Goal: Task Accomplishment & Management: Complete application form

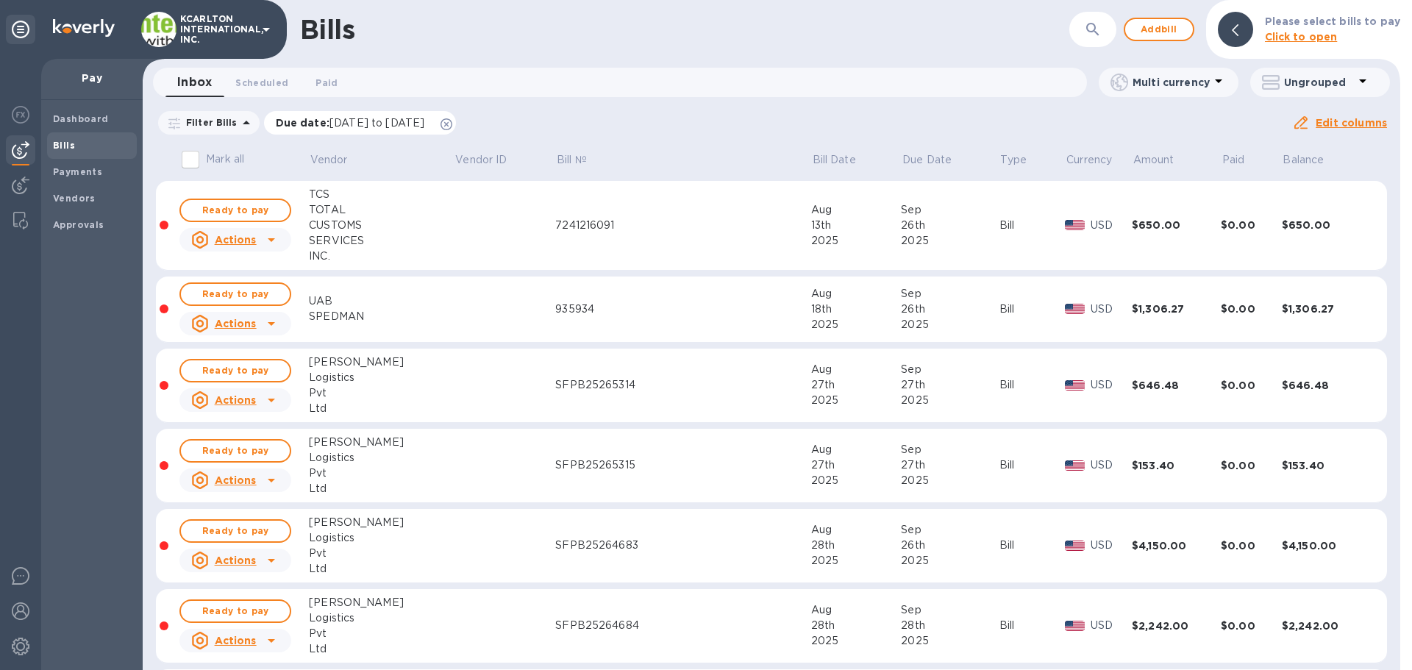
click at [452, 124] on icon at bounding box center [446, 124] width 12 height 12
drag, startPoint x: 71, startPoint y: 192, endPoint x: 121, endPoint y: 187, distance: 49.5
click at [72, 193] on b "Vendors" at bounding box center [74, 198] width 43 height 11
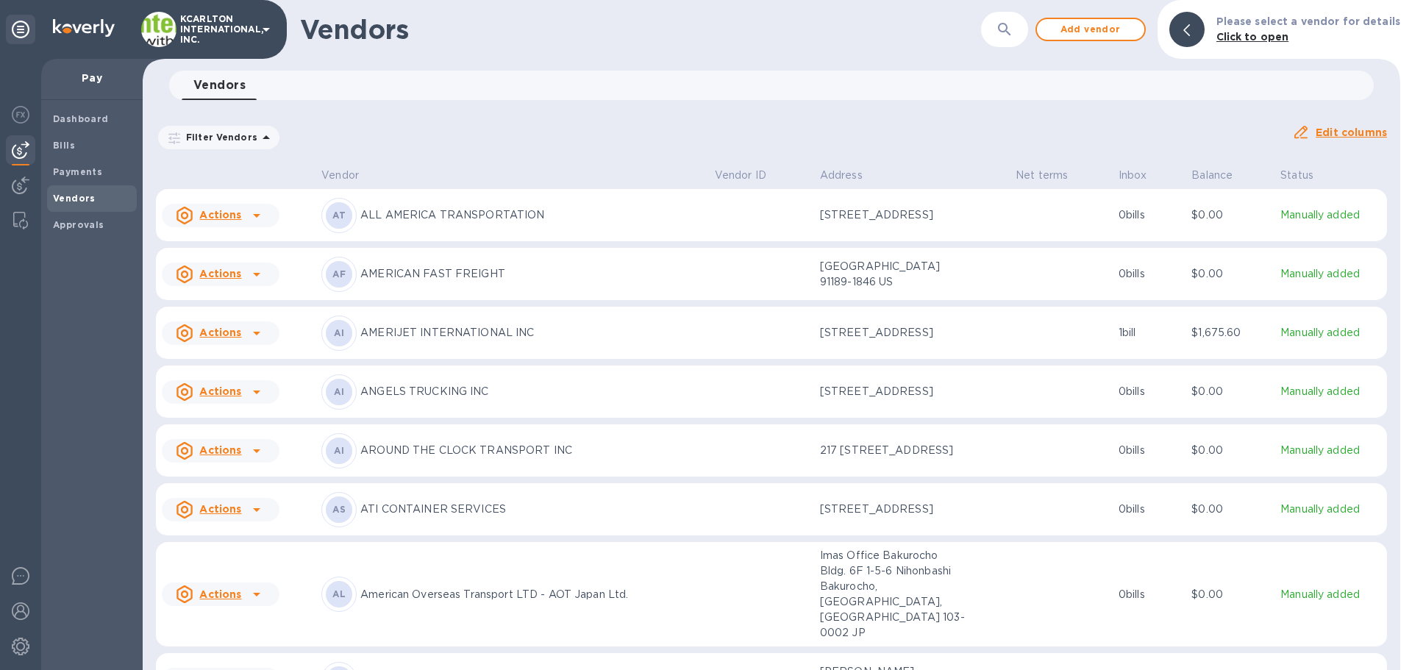
click at [1000, 37] on button "button" at bounding box center [1004, 29] width 35 height 35
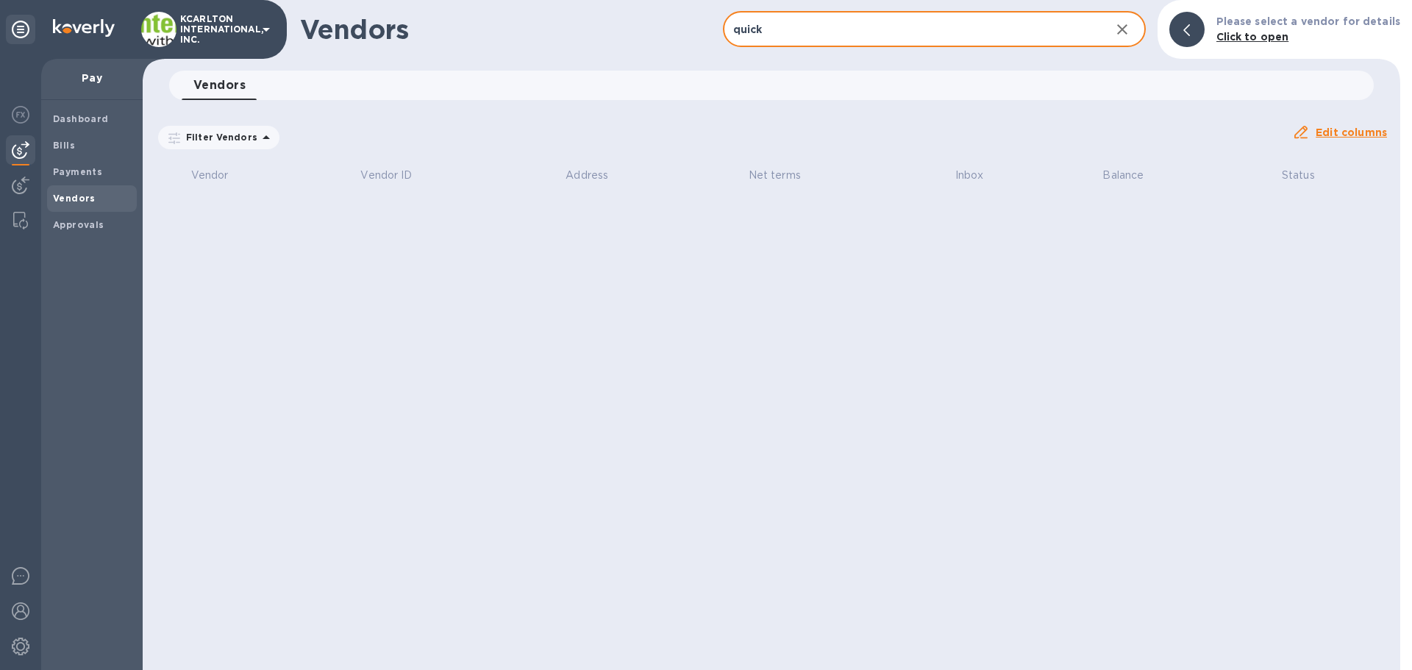
type input "quick"
drag, startPoint x: 782, startPoint y: 74, endPoint x: 797, endPoint y: 33, distance: 43.0
click at [783, 72] on div "Vendors 0" at bounding box center [778, 85] width 1192 height 29
click at [797, 32] on input "quick" at bounding box center [911, 30] width 376 height 36
click at [1129, 27] on icon "button" at bounding box center [1122, 30] width 18 height 18
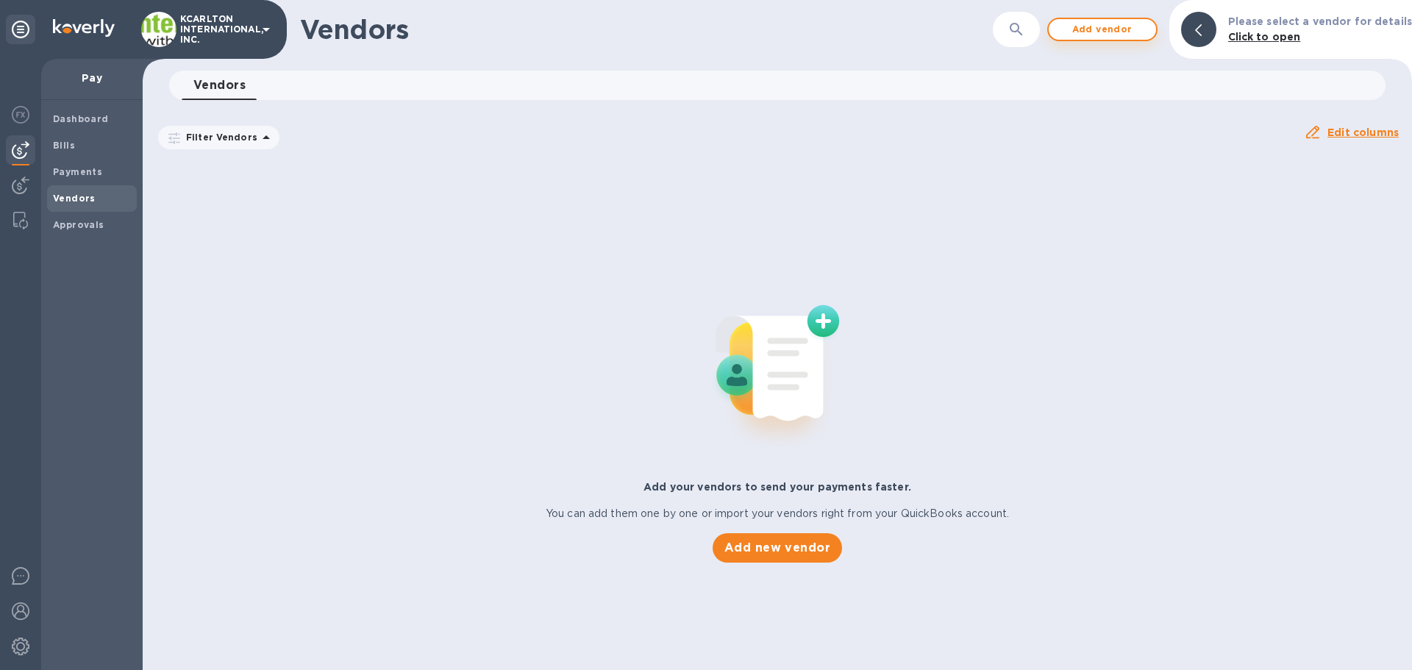
click at [1110, 29] on span "Add vendor" at bounding box center [1102, 30] width 84 height 18
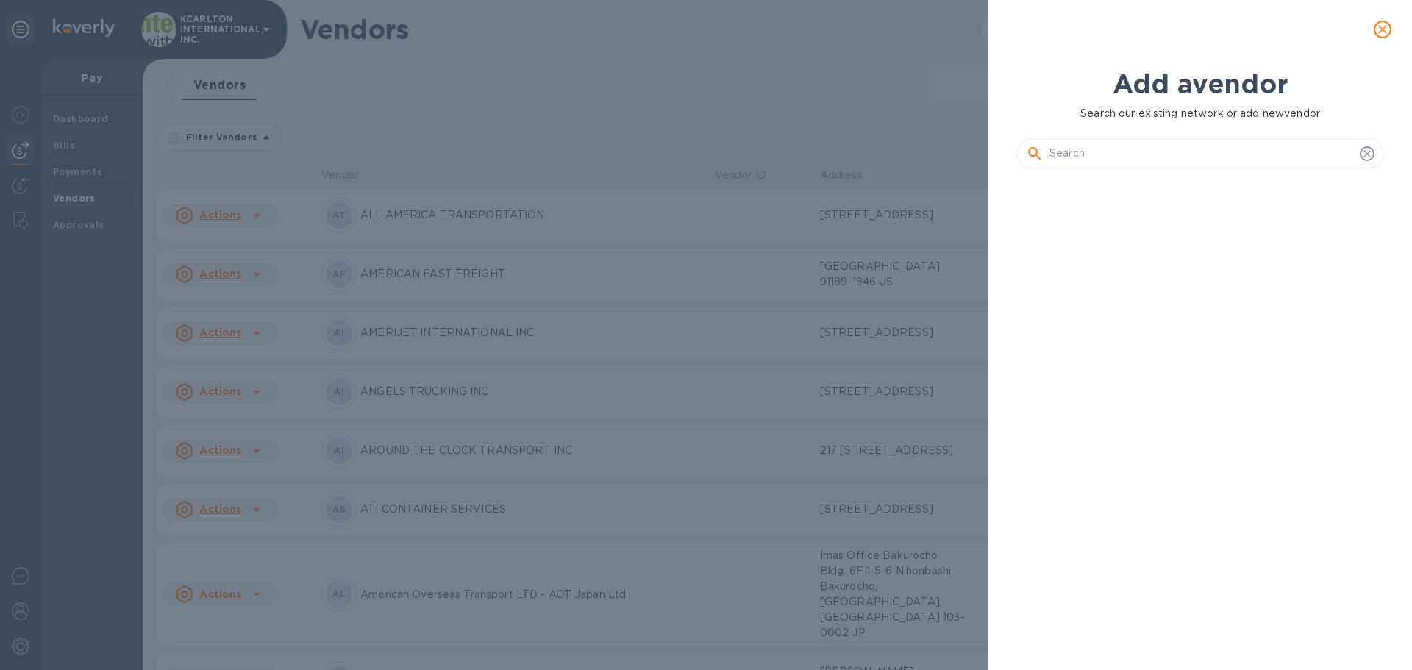
scroll to position [440, 373]
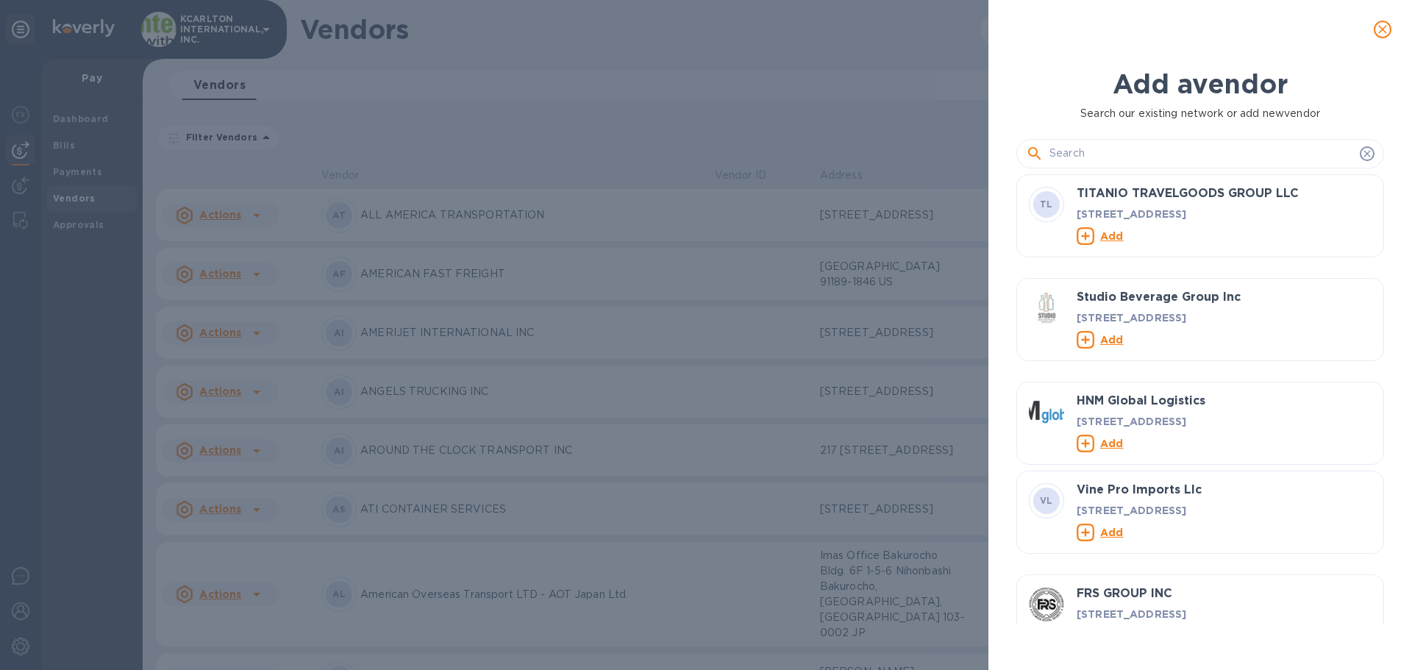
click at [1086, 147] on input "text" at bounding box center [1201, 154] width 304 height 22
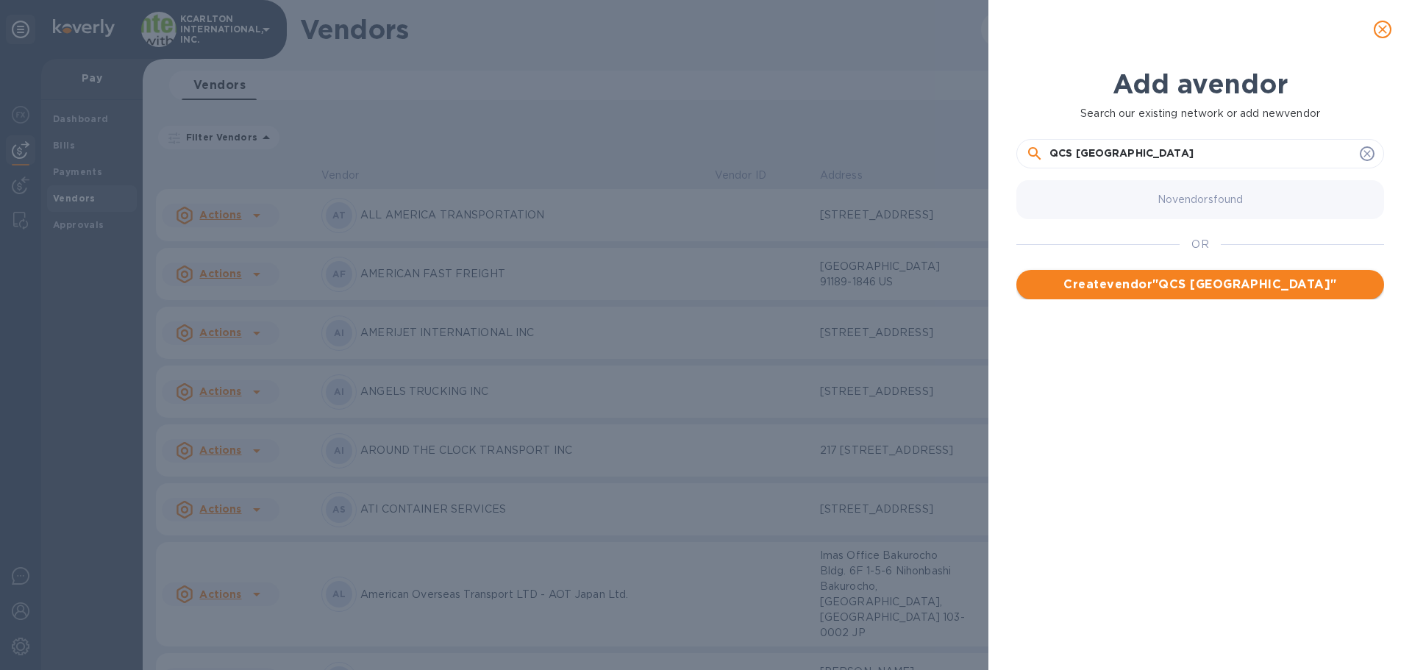
type input "QCS [GEOGRAPHIC_DATA]"
click at [1148, 287] on span "Create vendor " QCS [GEOGRAPHIC_DATA] "" at bounding box center [1200, 285] width 344 height 18
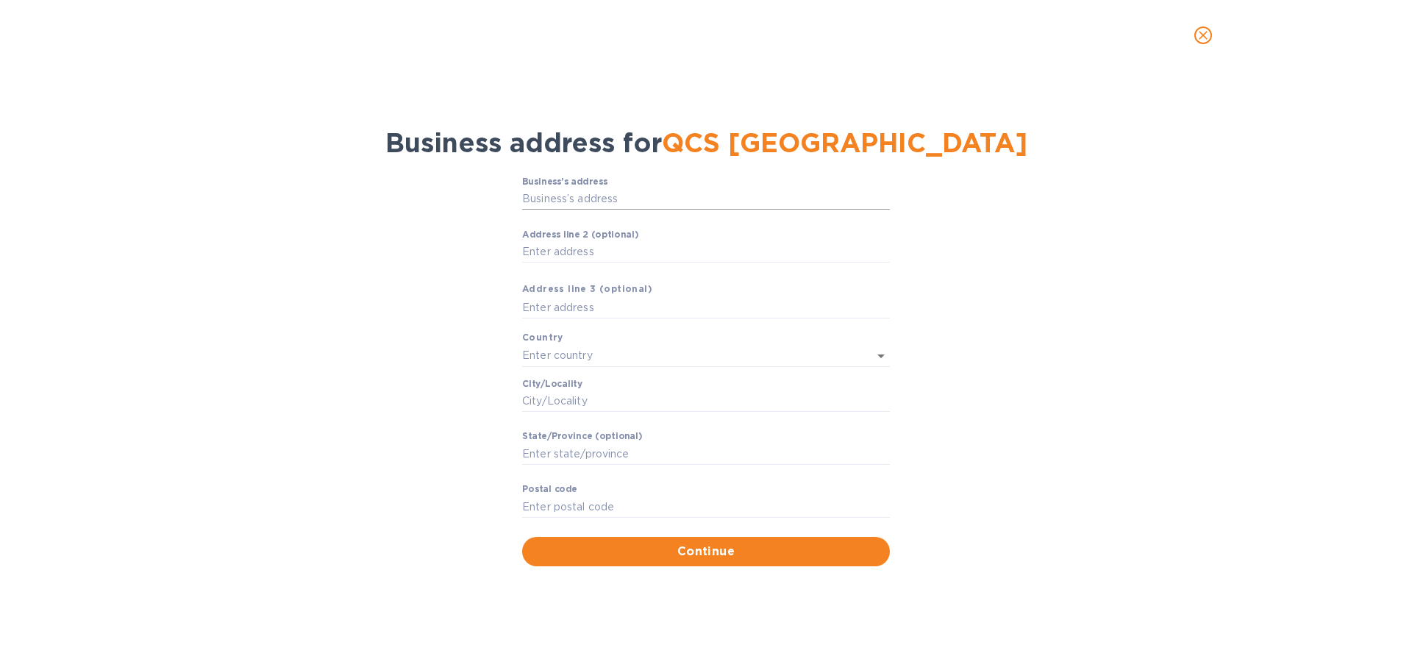
click at [601, 200] on input "Business’s аddress" at bounding box center [706, 199] width 368 height 22
type input "Stará Ivanská cesta"
type input "[GEOGRAPHIC_DATA]"
type input "Bratislavský kraj"
type input "821 04"
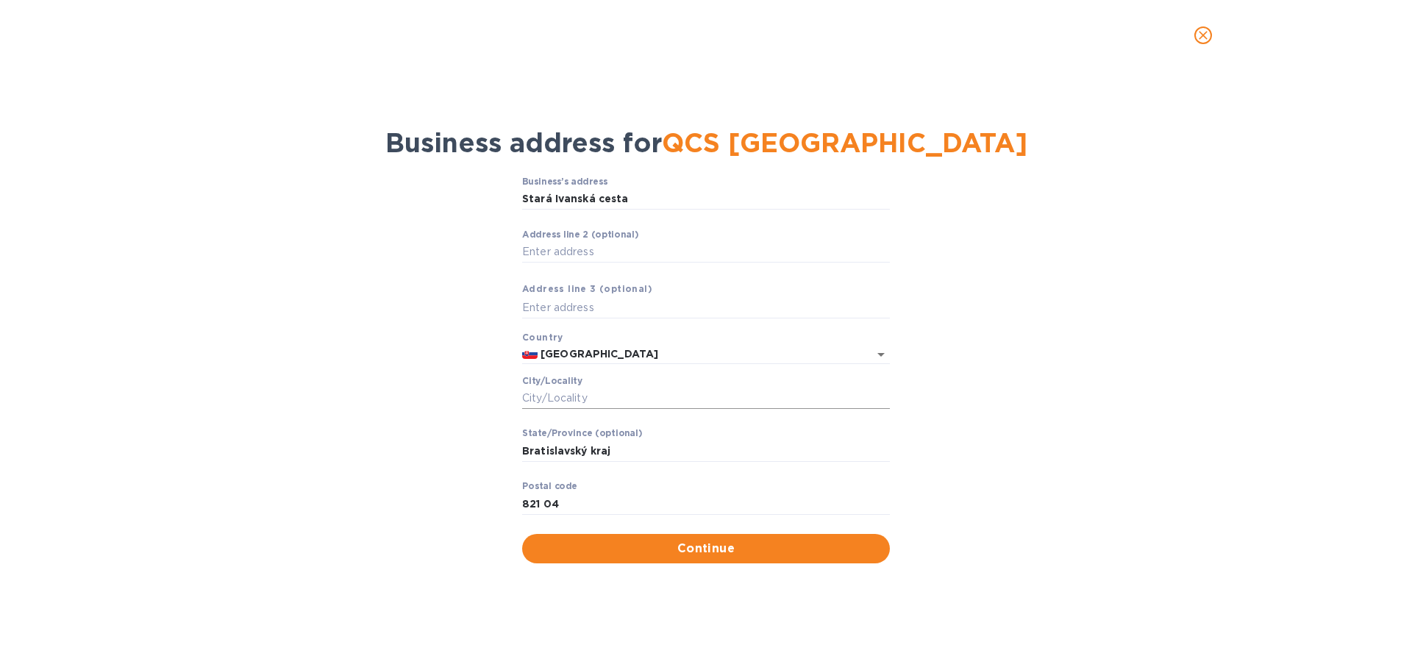
click at [544, 396] on input "Сity/Locаlity" at bounding box center [706, 398] width 368 height 22
type input "82104"
click at [630, 541] on span "Continue" at bounding box center [706, 549] width 344 height 18
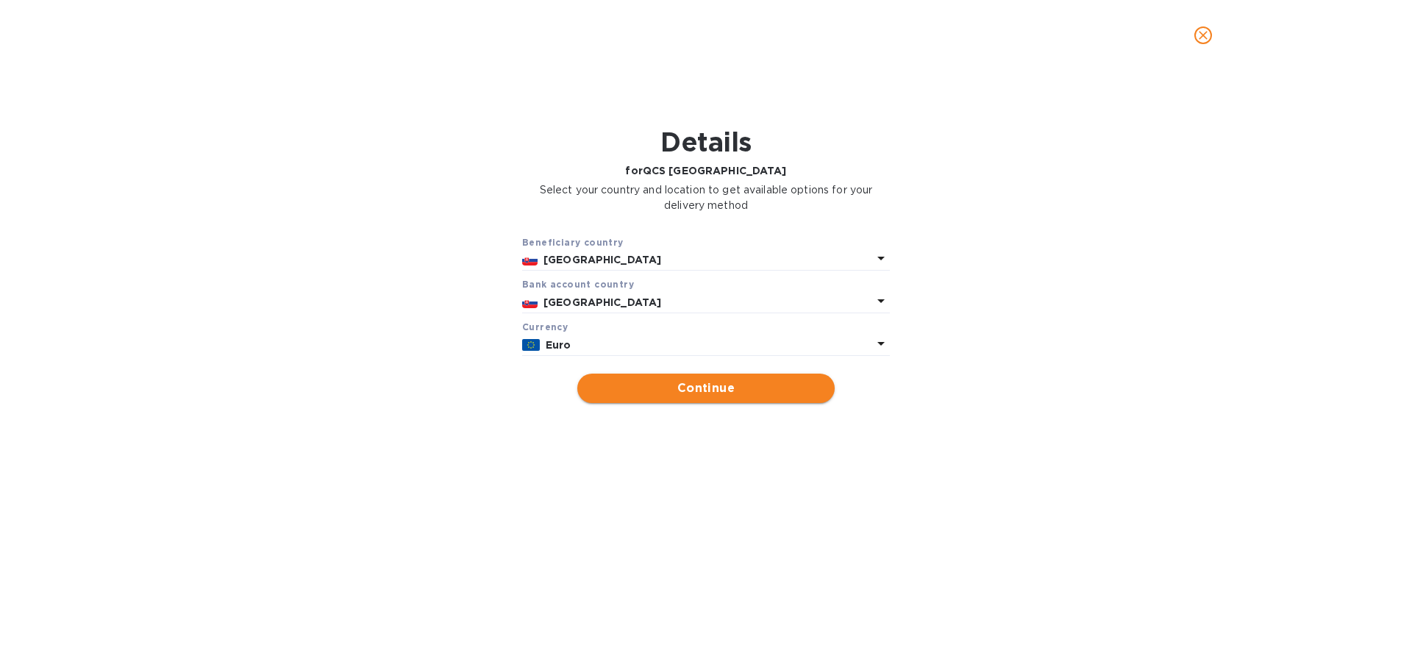
click at [615, 387] on span "Continue" at bounding box center [706, 388] width 234 height 18
type input "QCS [GEOGRAPHIC_DATA]"
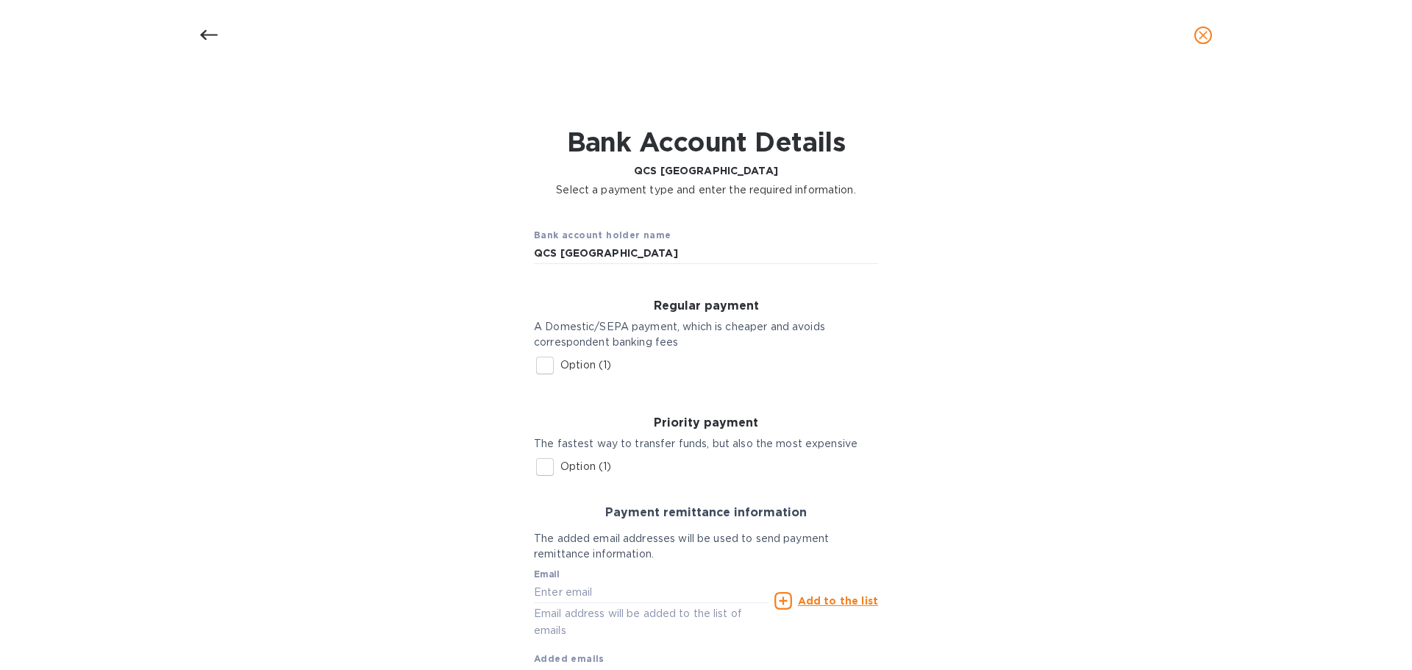
click at [544, 368] on input "Option (1)" at bounding box center [544, 365] width 31 height 31
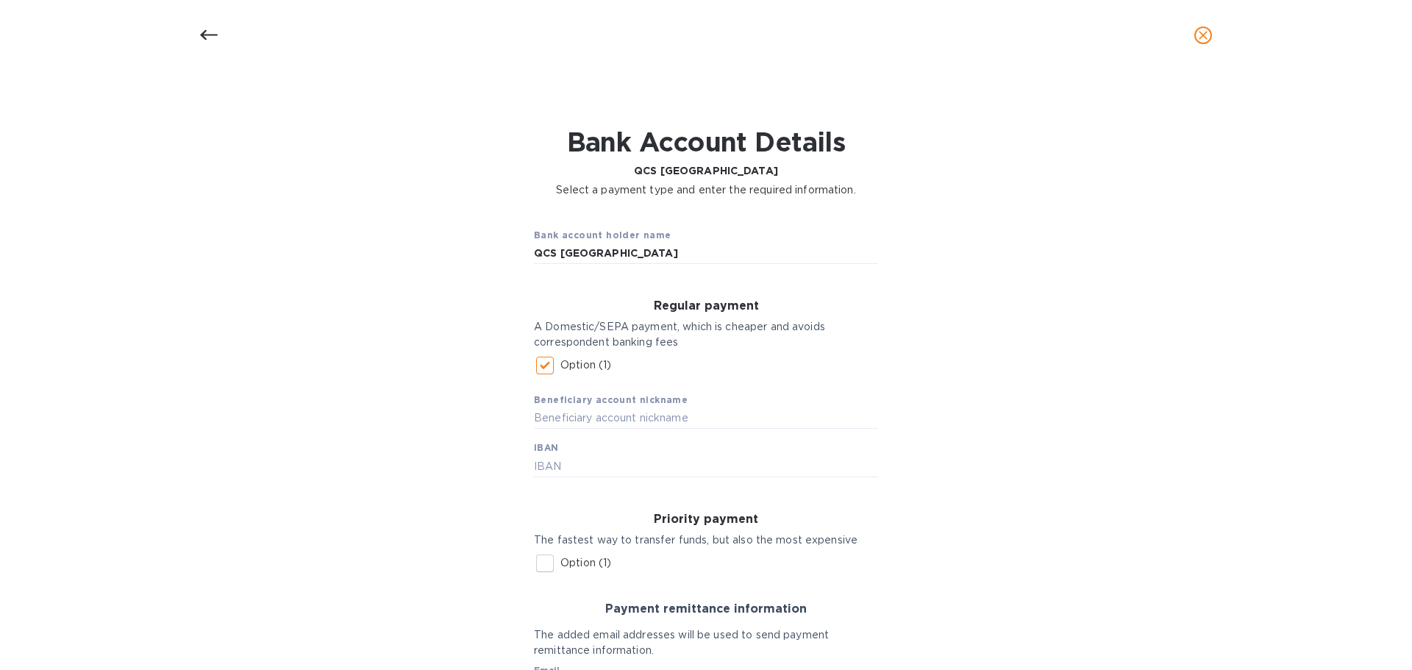
click at [544, 368] on input "Option (1)" at bounding box center [544, 365] width 31 height 31
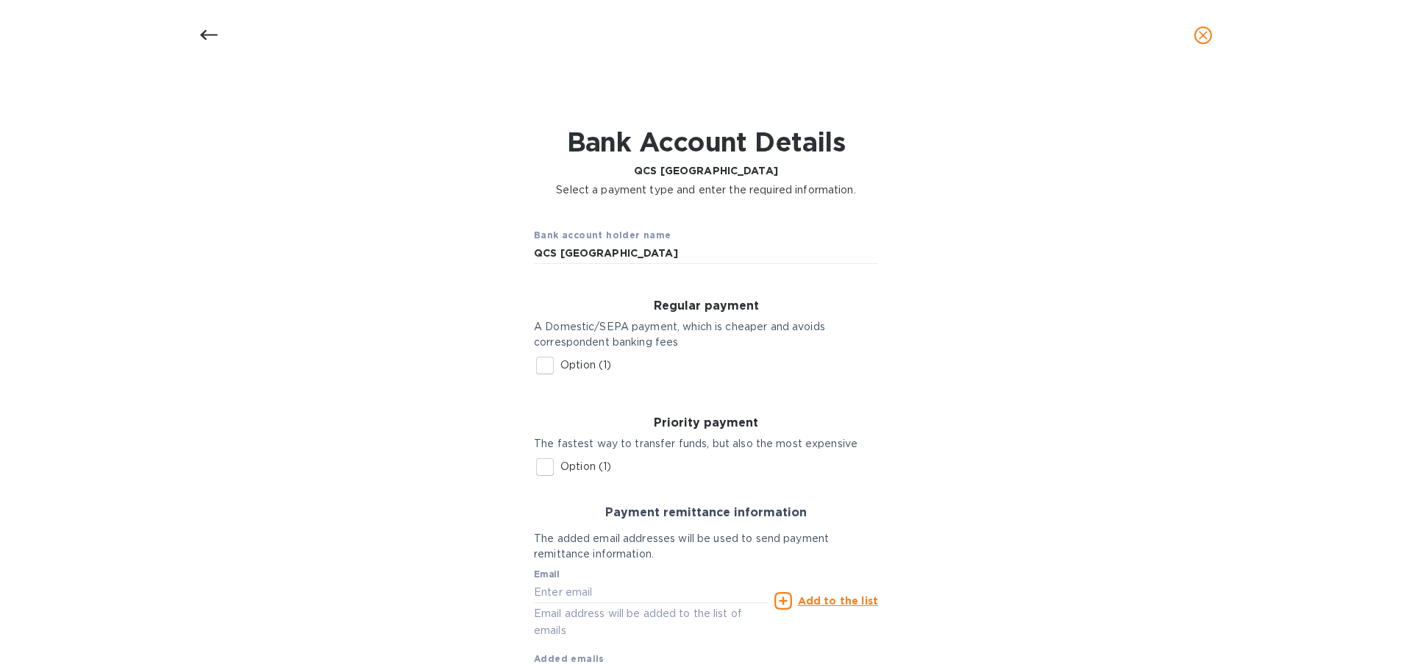
click at [544, 368] on input "Option (1)" at bounding box center [544, 365] width 31 height 31
checkbox input "true"
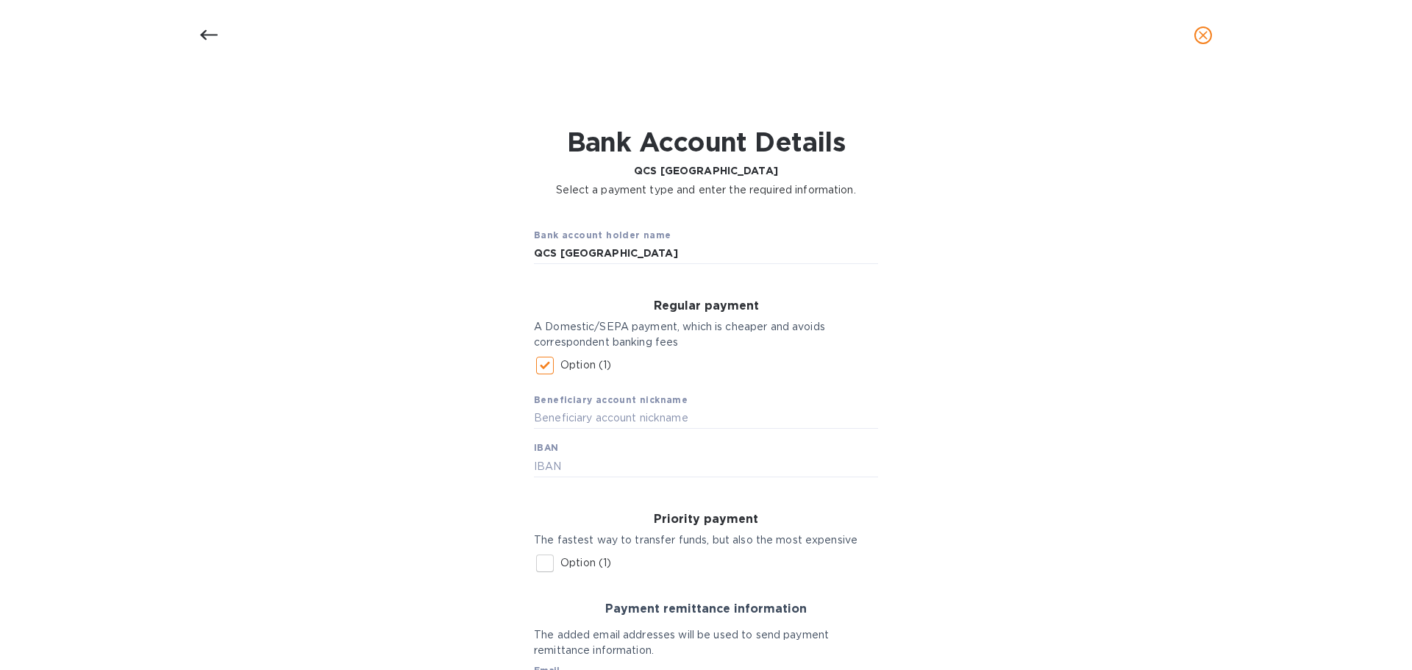
scroll to position [74, 0]
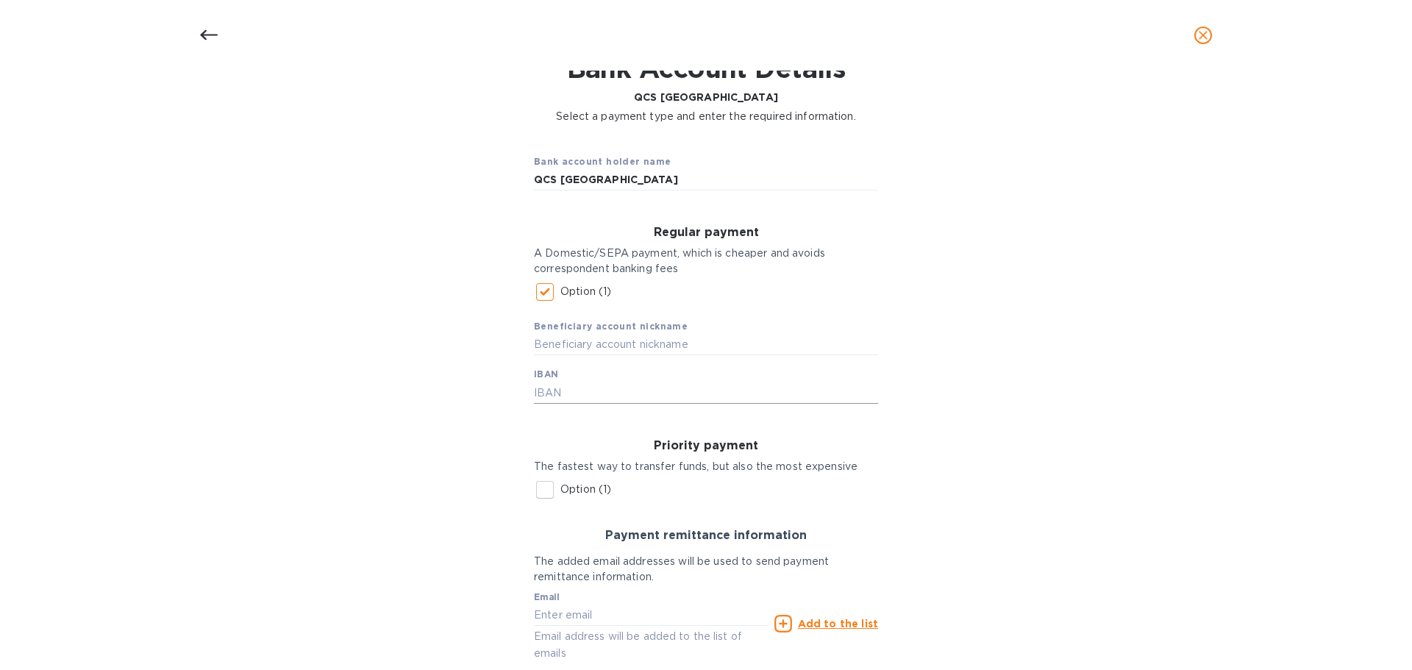
click at [548, 395] on input "text" at bounding box center [706, 393] width 344 height 22
type input "SK7911000000002940129276"
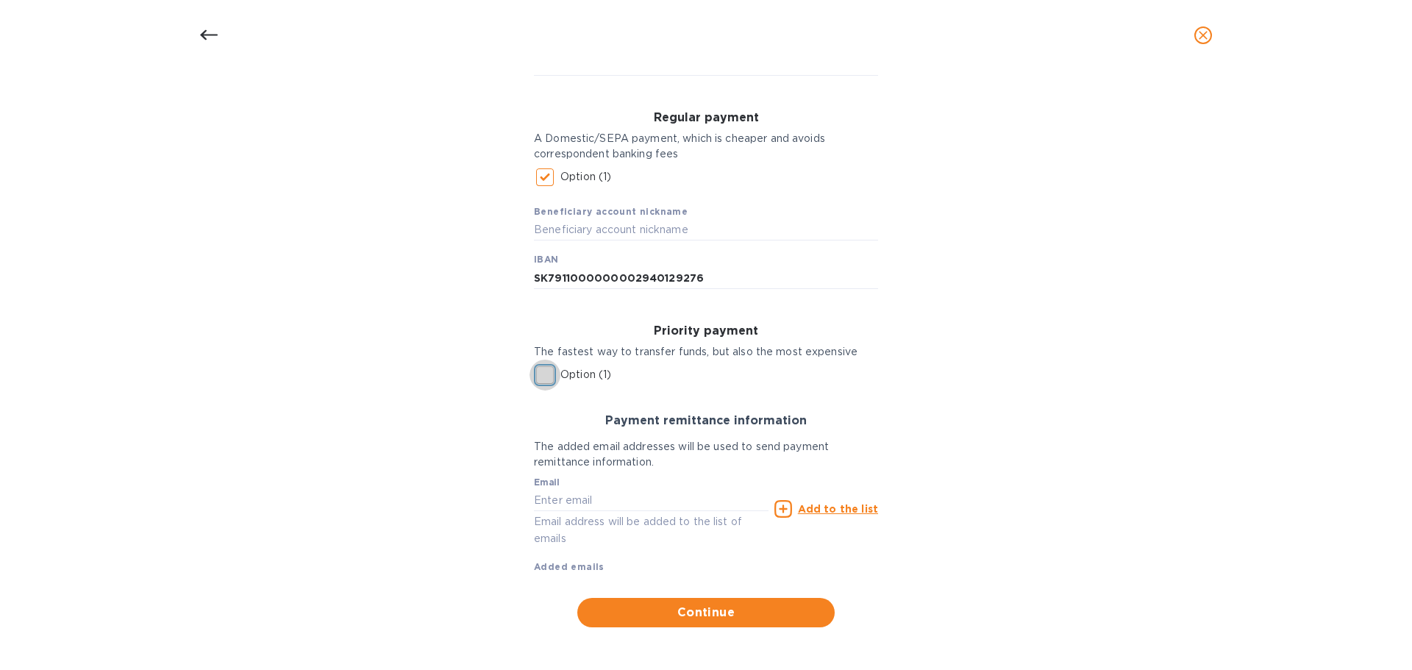
scroll to position [191, 0]
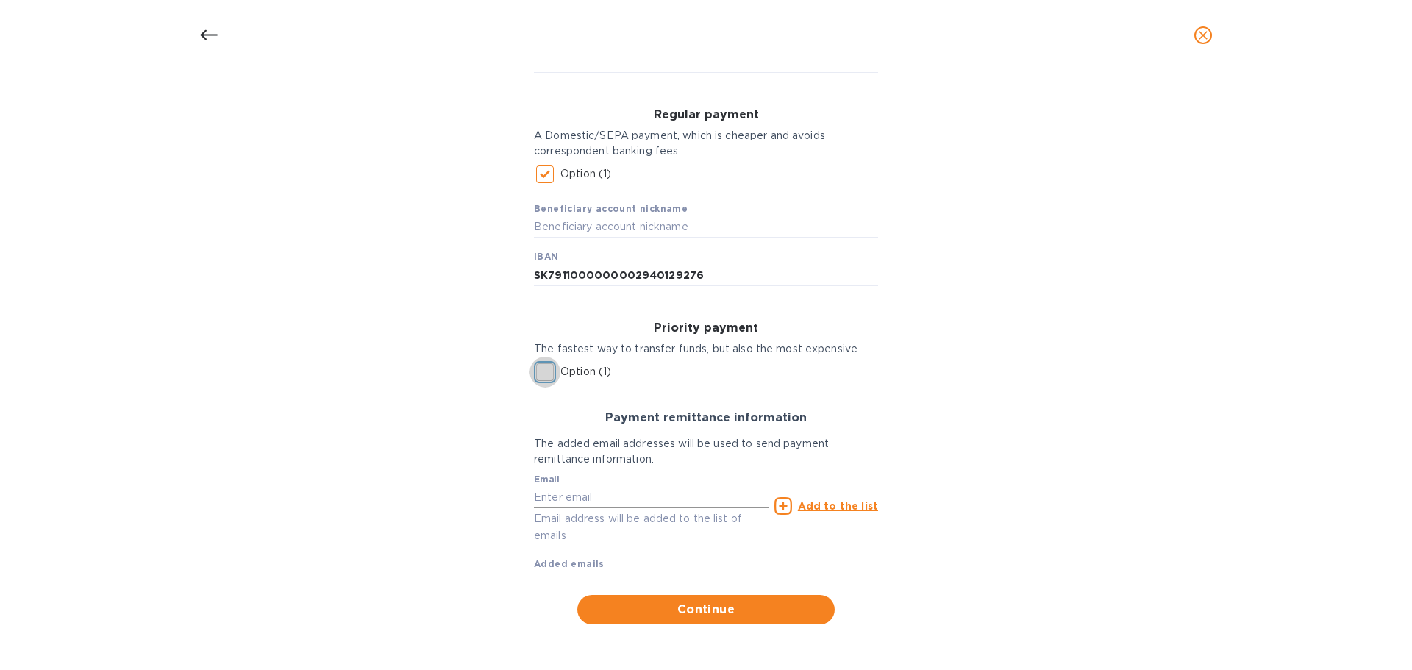
click at [544, 488] on input "text" at bounding box center [651, 497] width 235 height 22
click at [547, 499] on input "text" at bounding box center [651, 497] width 235 height 22
paste input "[PERSON_NAME][EMAIL_ADDRESS][DOMAIN_NAME]"
type input "[PERSON_NAME][EMAIL_ADDRESS][DOMAIN_NAME]"
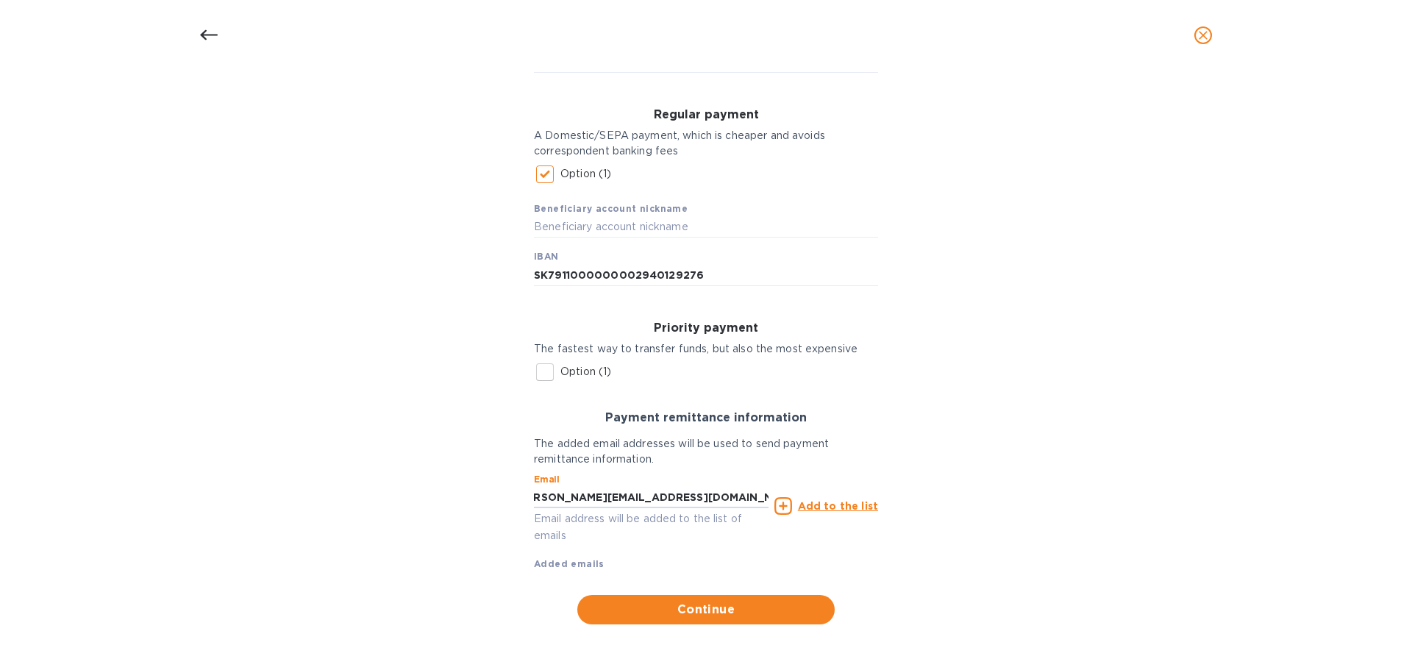
click at [825, 506] on u "Add to the list" at bounding box center [838, 506] width 80 height 12
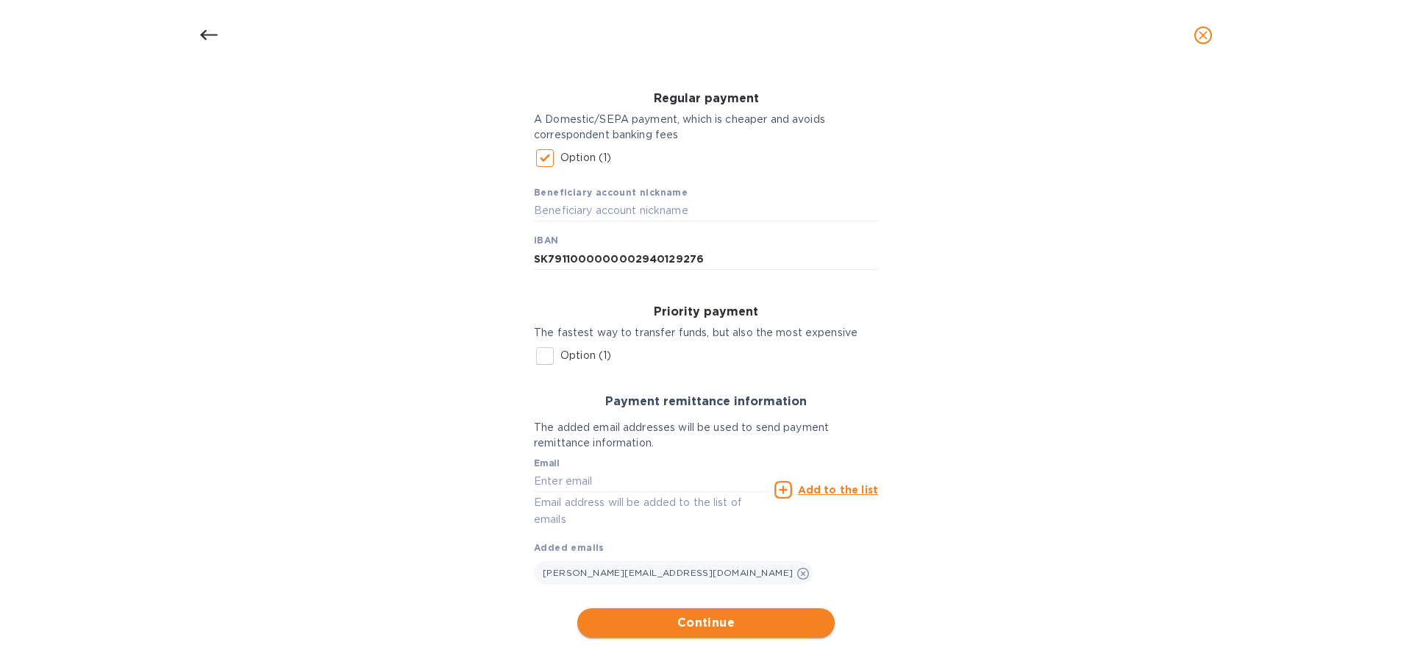
scroll to position [221, 0]
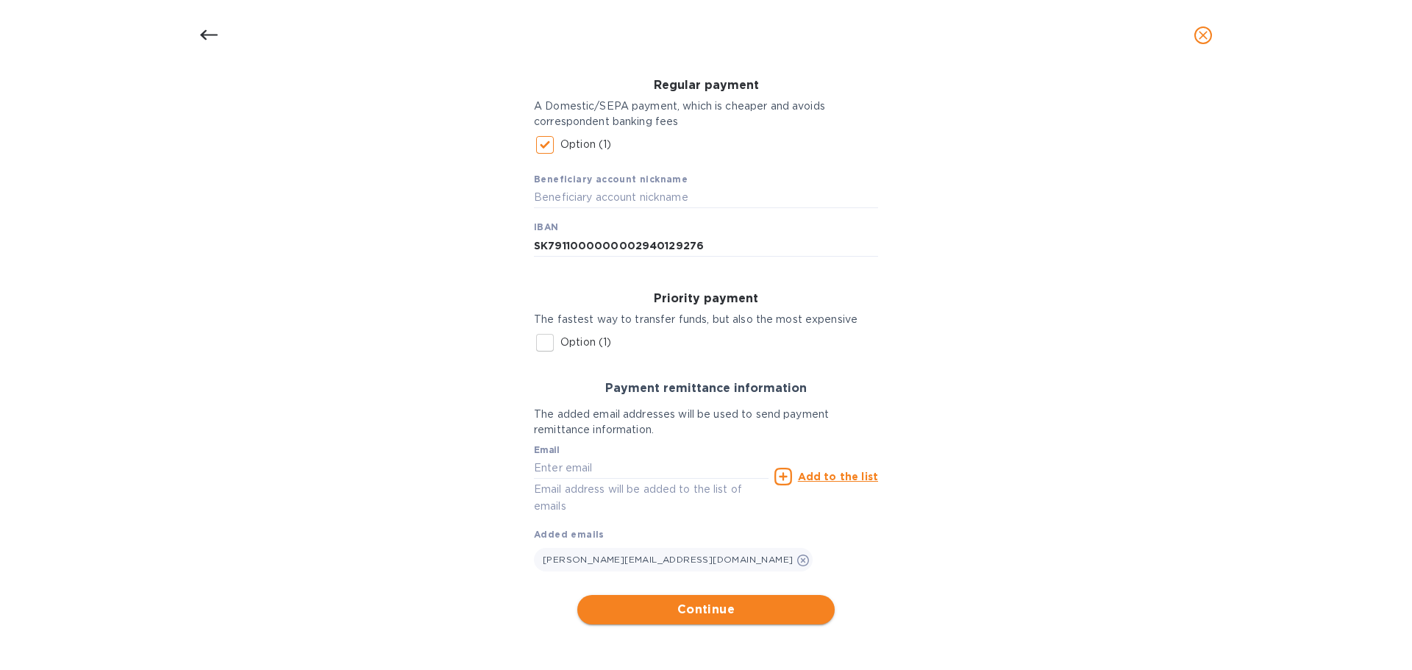
click at [731, 598] on button "Continue" at bounding box center [705, 609] width 257 height 29
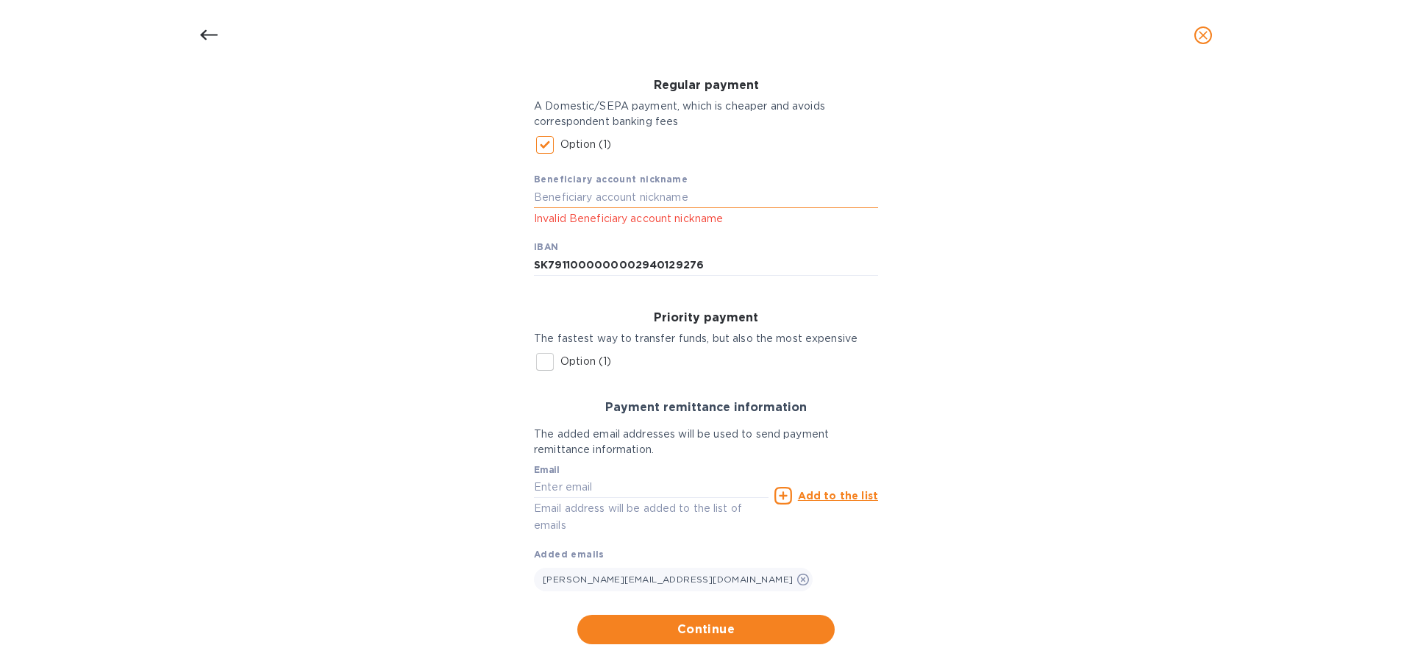
click at [637, 196] on input "text" at bounding box center [706, 198] width 344 height 22
click at [564, 196] on input "text" at bounding box center [706, 198] width 344 height 22
type input "QCS - [GEOGRAPHIC_DATA]"
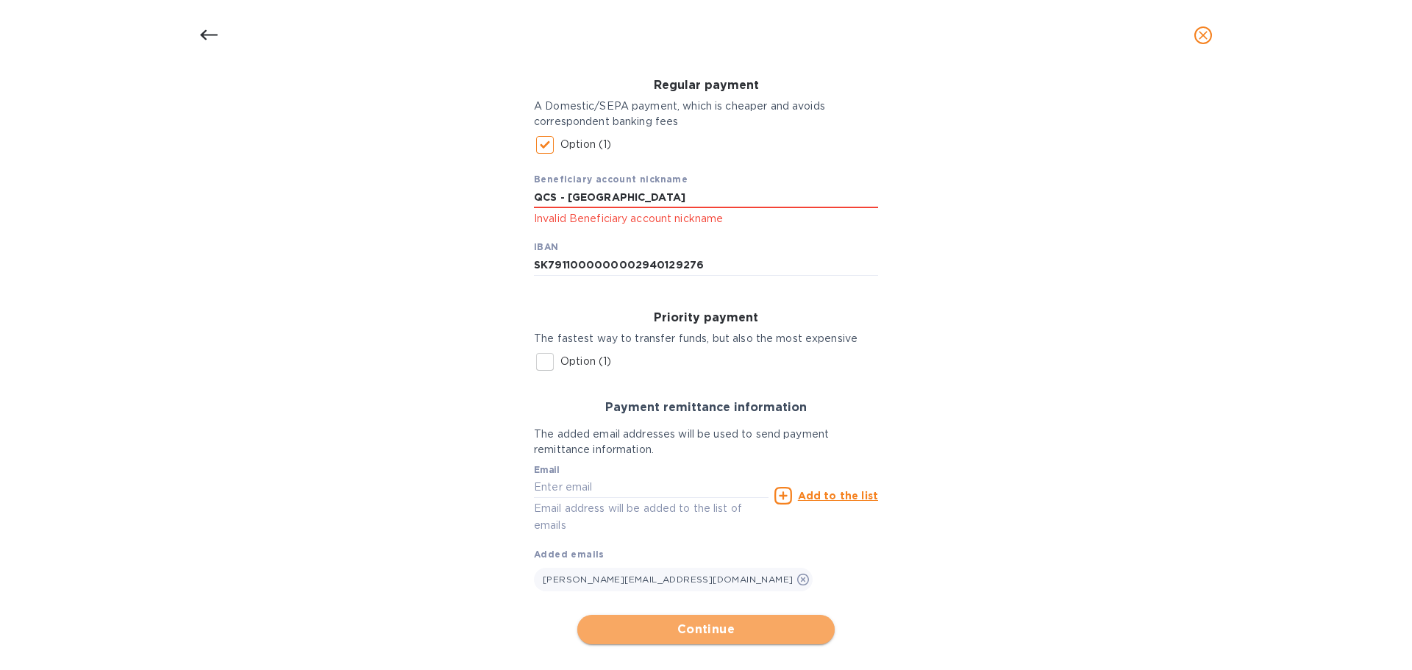
click at [629, 615] on button "Continue" at bounding box center [705, 629] width 257 height 29
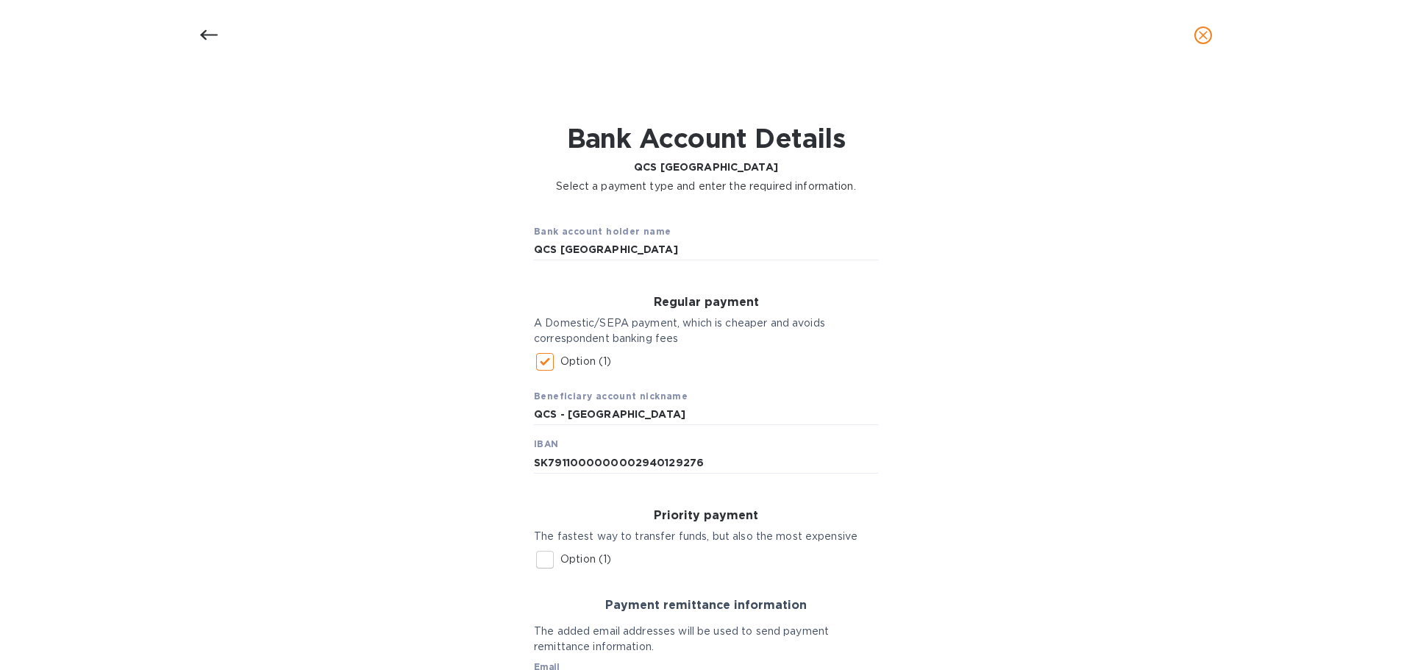
scroll to position [0, 0]
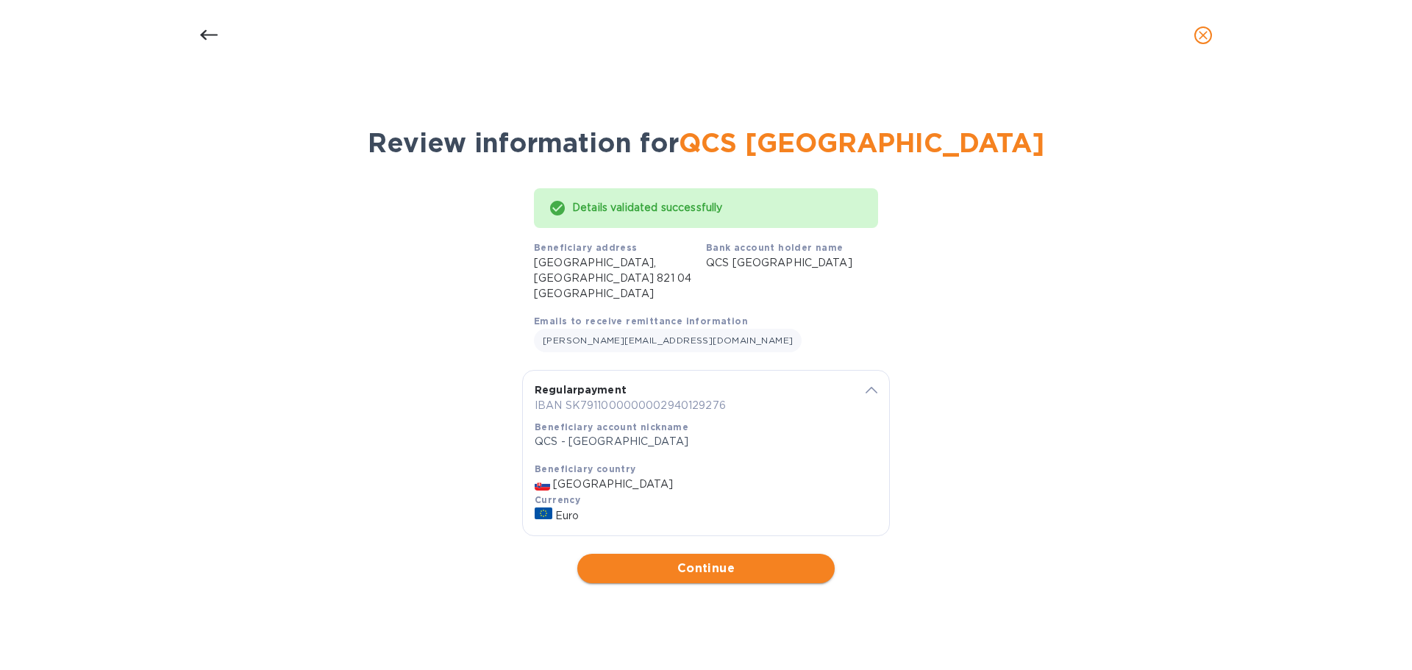
click at [723, 560] on span "Continue" at bounding box center [706, 569] width 234 height 18
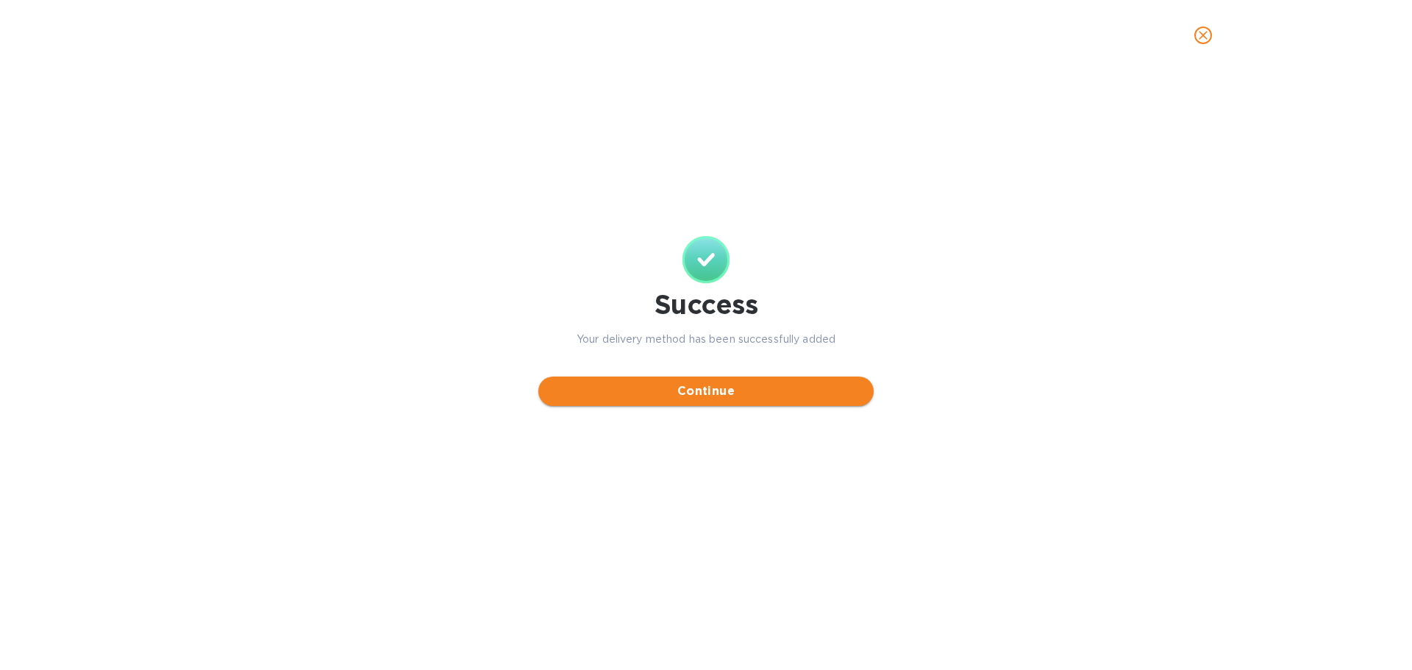
drag, startPoint x: 762, startPoint y: 412, endPoint x: 749, endPoint y: 406, distance: 14.8
click at [762, 412] on div "Success Your delivery method has been successfully added Continue" at bounding box center [705, 320] width 353 height 187
click at [718, 389] on span "Continue" at bounding box center [706, 391] width 312 height 18
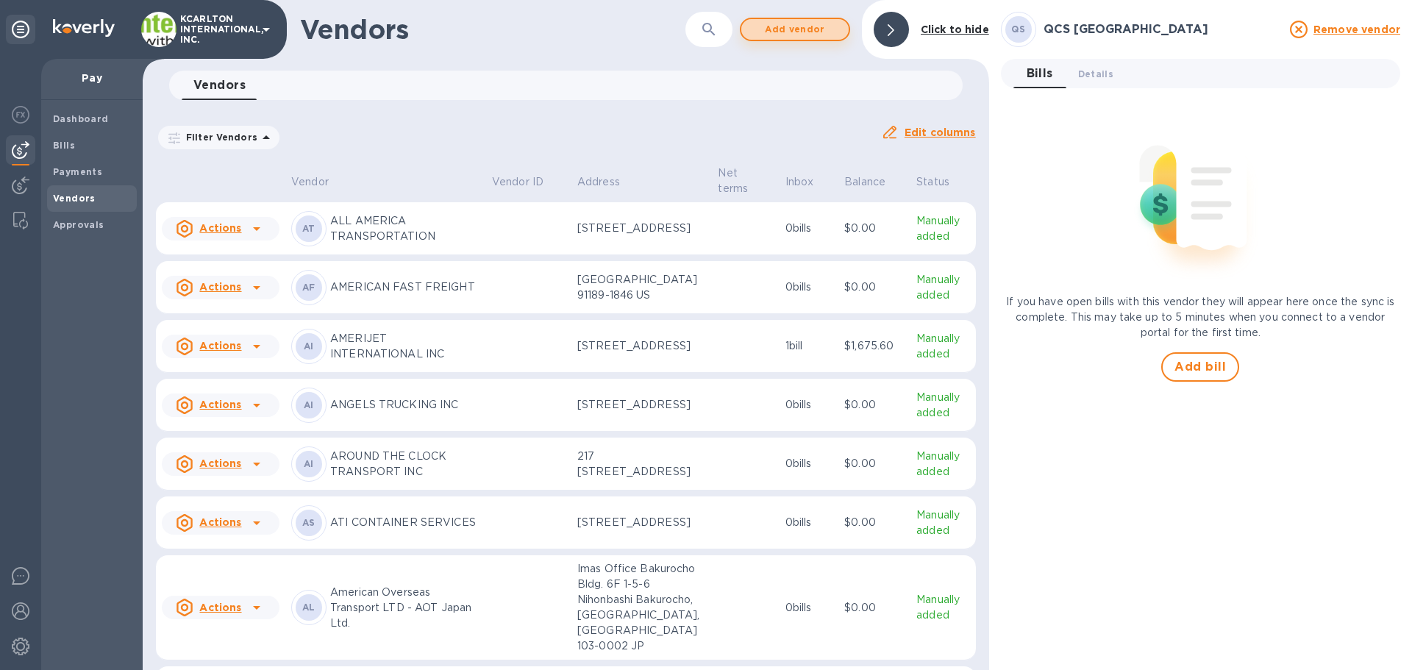
click at [803, 26] on span "Add vendor" at bounding box center [795, 30] width 84 height 18
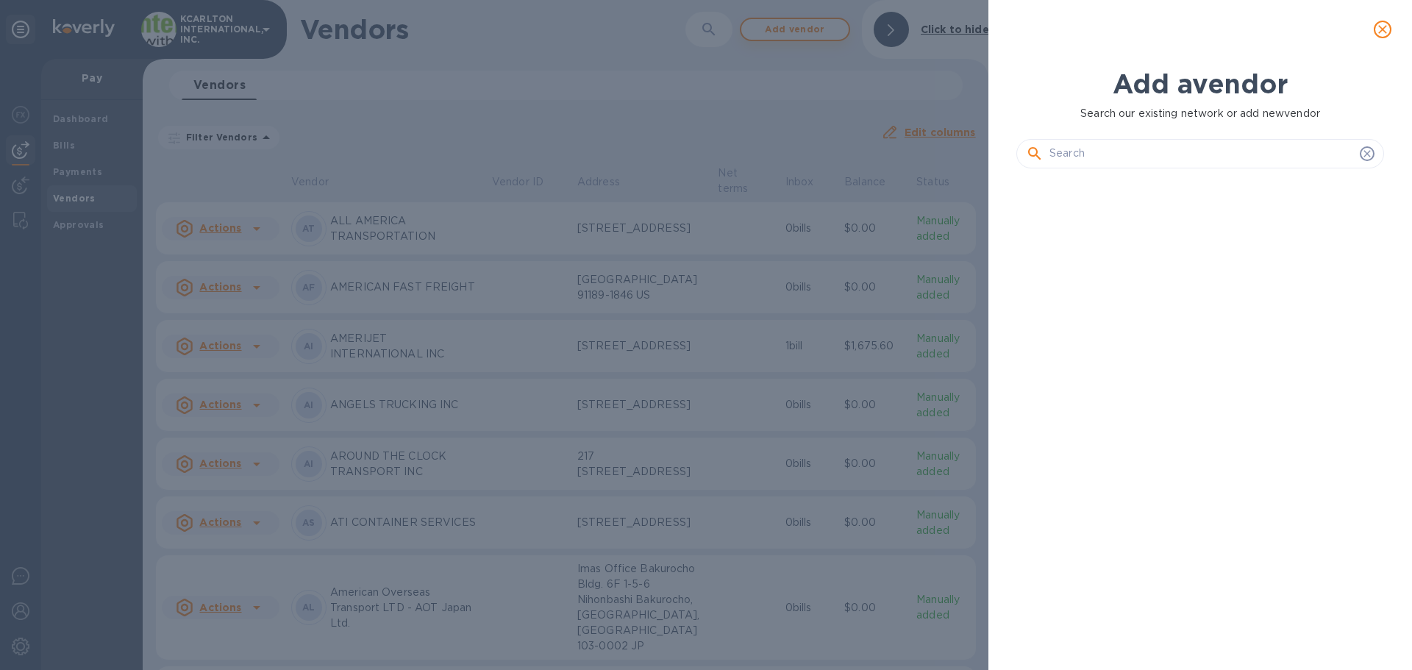
scroll to position [440, 373]
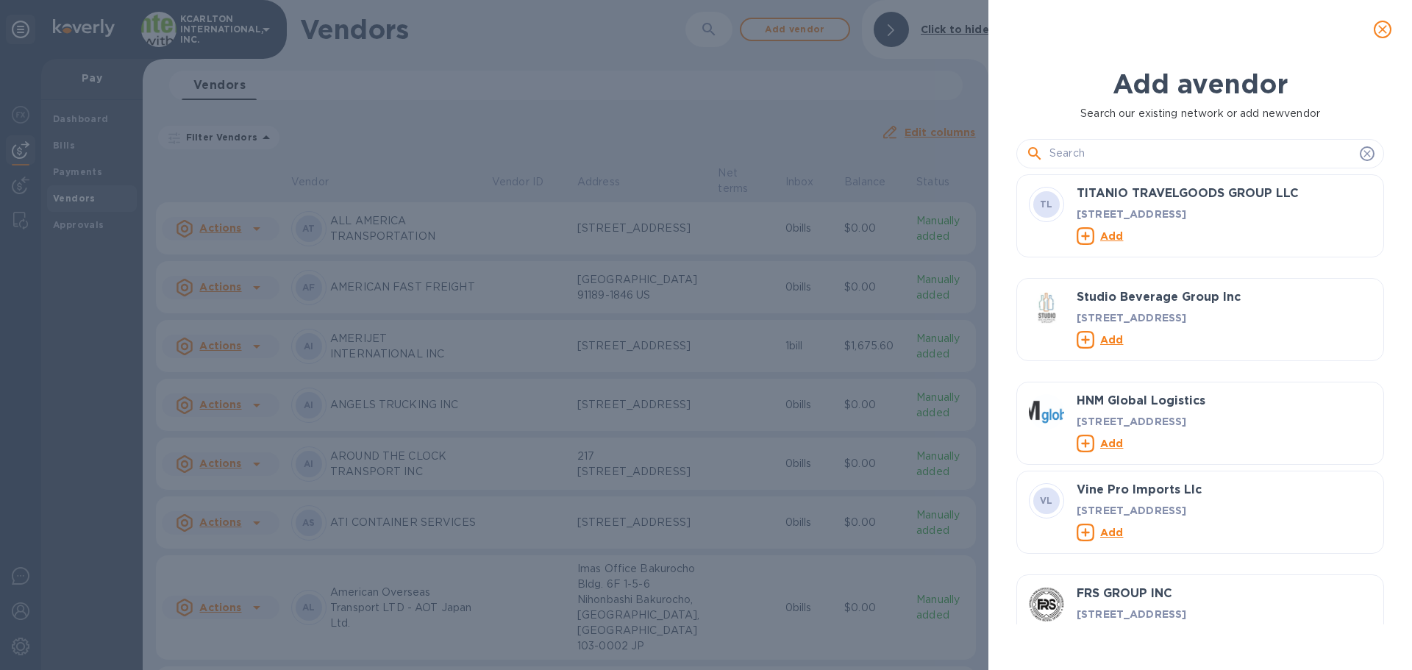
click at [1394, 26] on button "close" at bounding box center [1382, 29] width 35 height 35
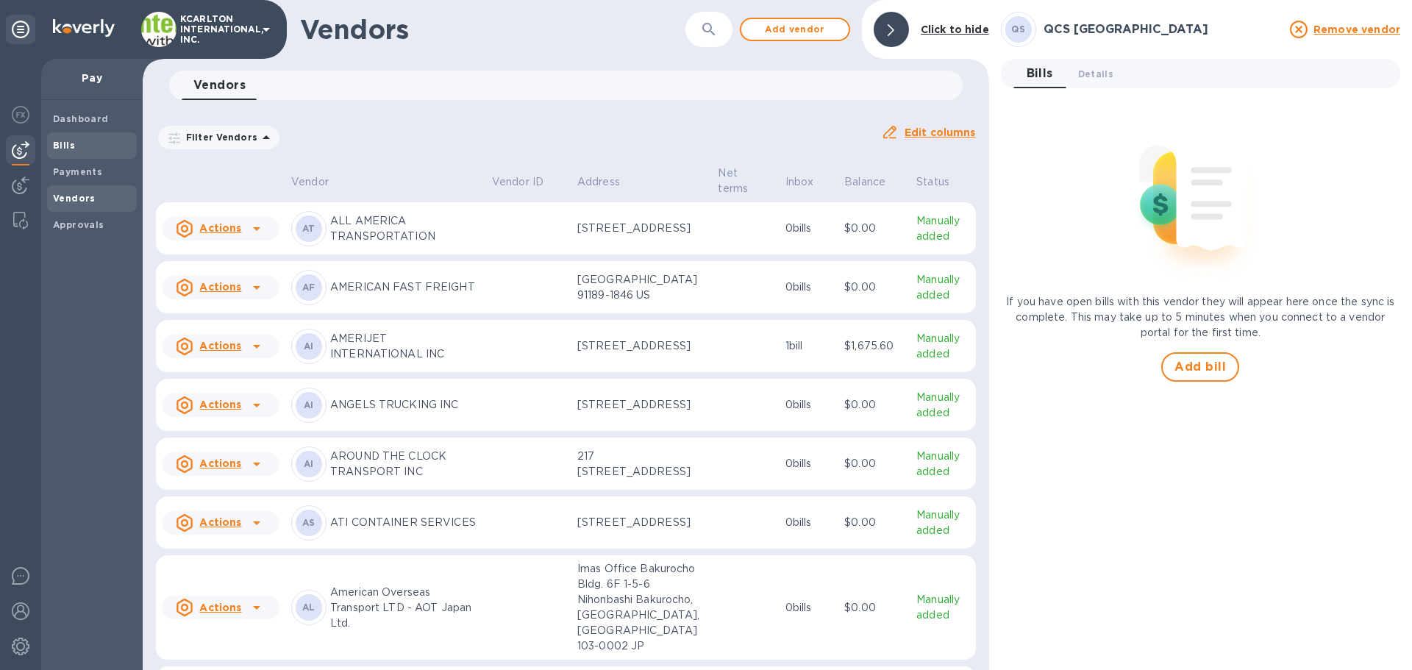
click at [65, 143] on b "Bills" at bounding box center [64, 145] width 22 height 11
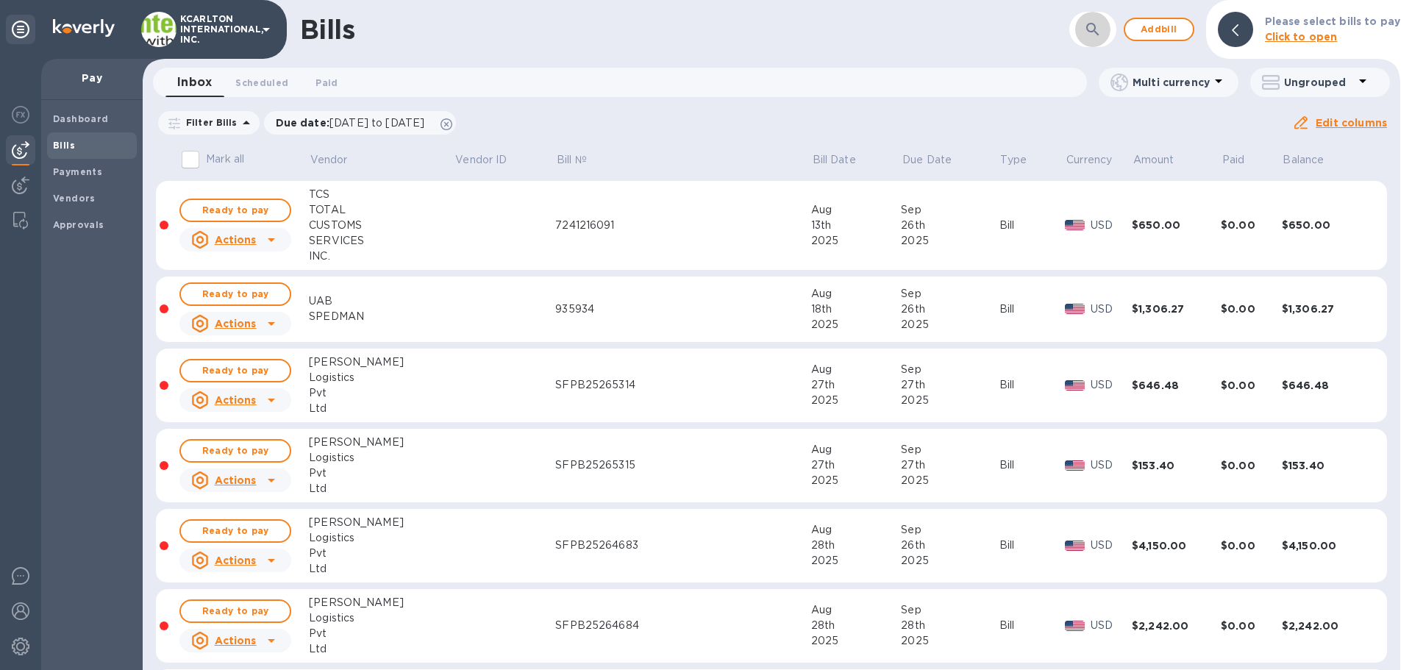
click at [1100, 27] on icon "button" at bounding box center [1093, 30] width 18 height 18
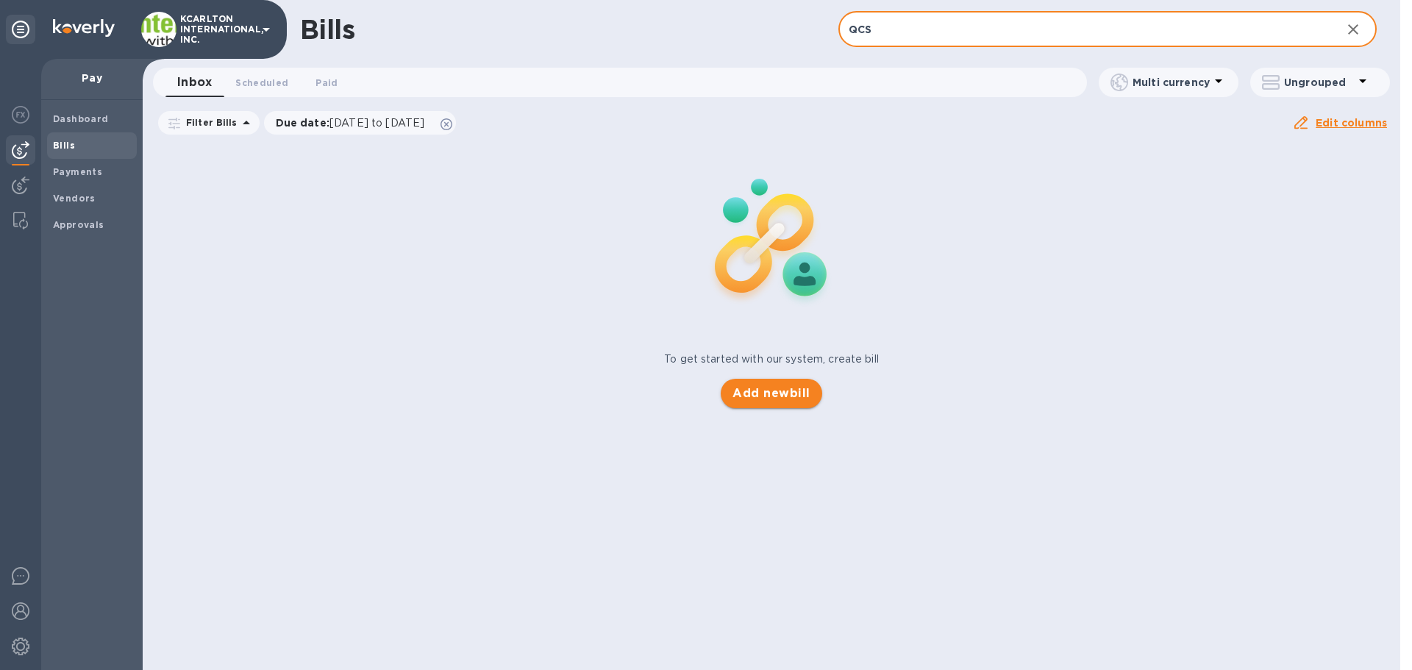
type input "QCS"
click at [756, 393] on span "Add new bill" at bounding box center [770, 394] width 77 height 18
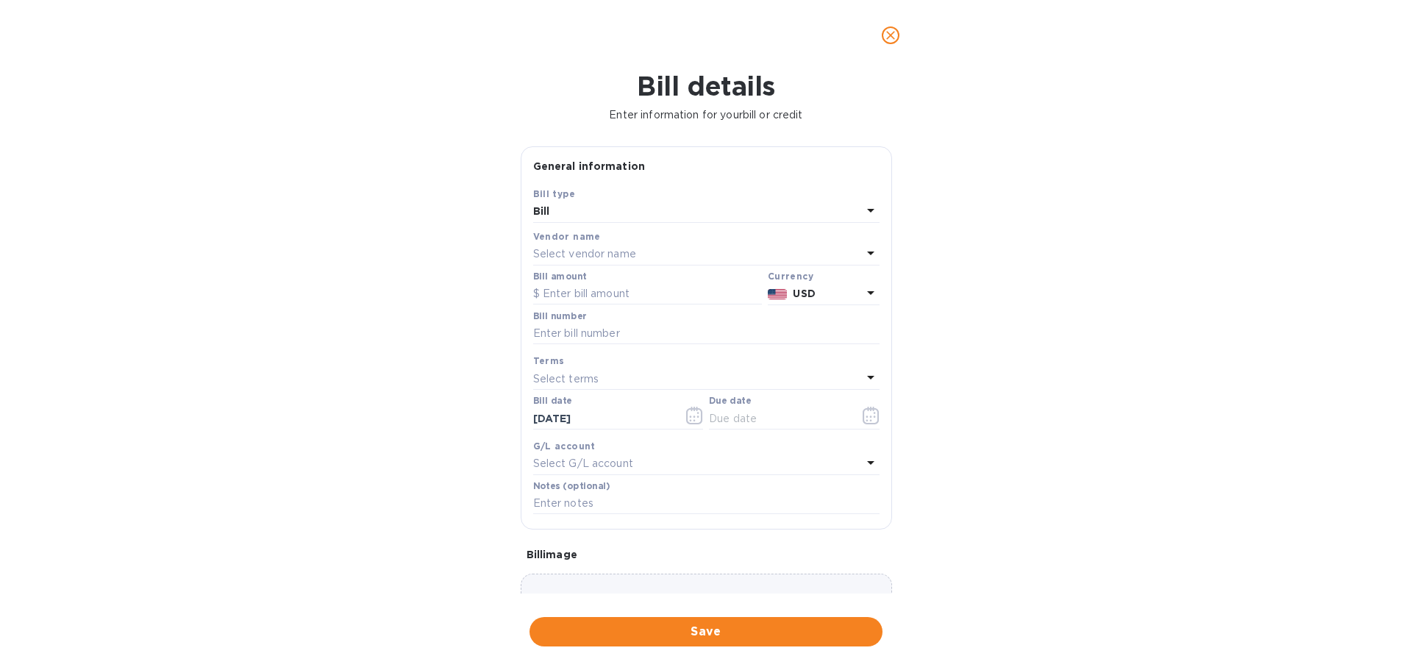
click at [565, 257] on p "Select vendor name" at bounding box center [584, 253] width 103 height 15
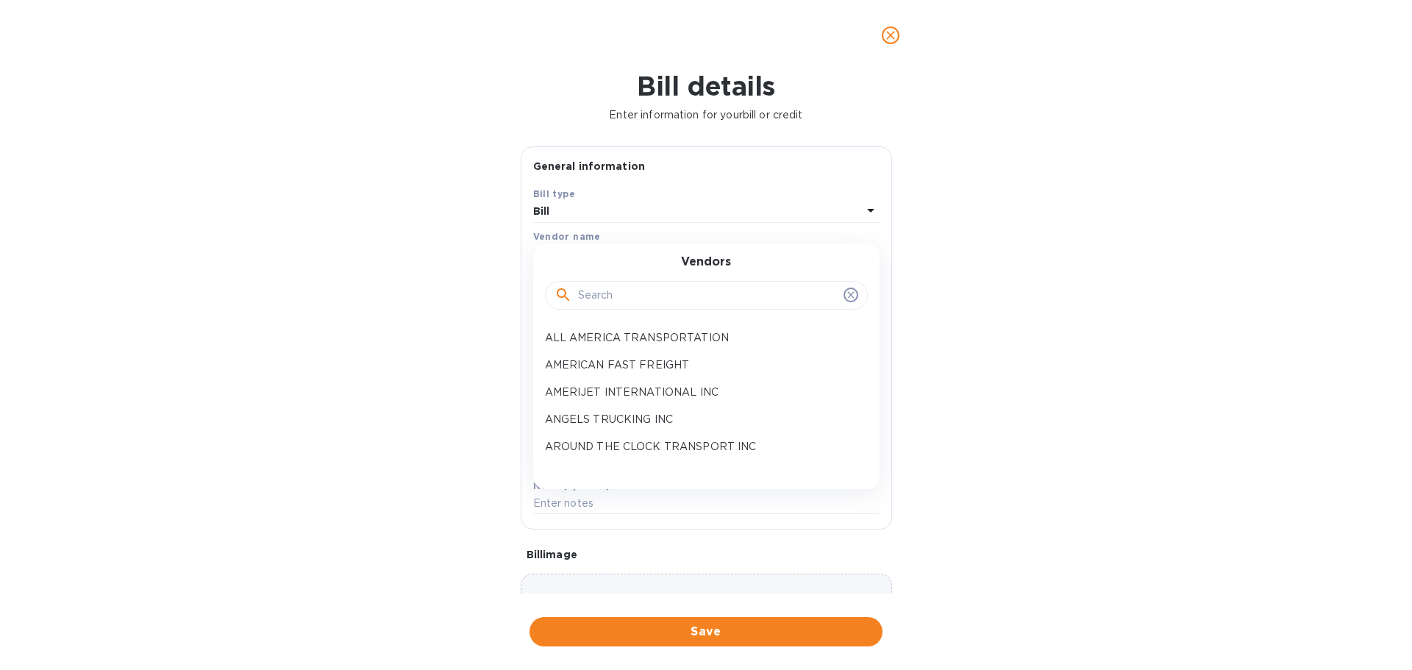
click at [608, 303] on input "text" at bounding box center [708, 296] width 260 height 22
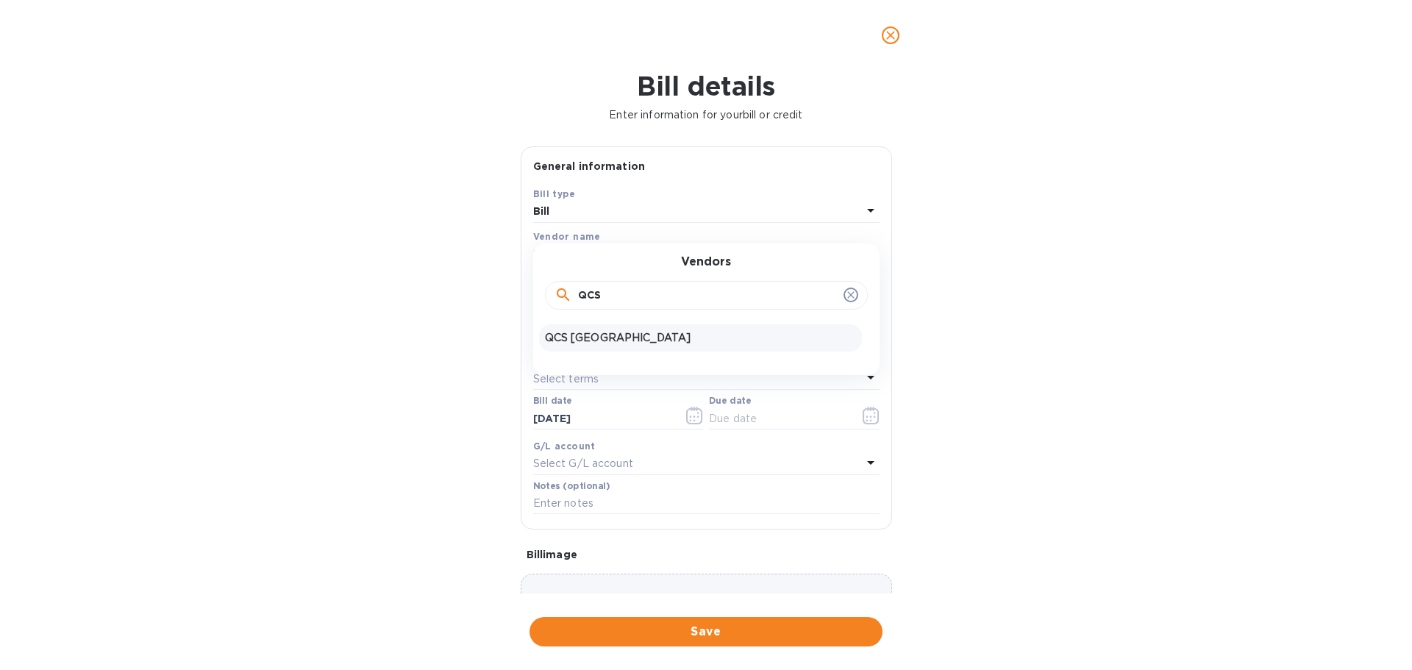
type input "QCS"
click at [598, 339] on p "QCS [GEOGRAPHIC_DATA]" at bounding box center [700, 337] width 311 height 15
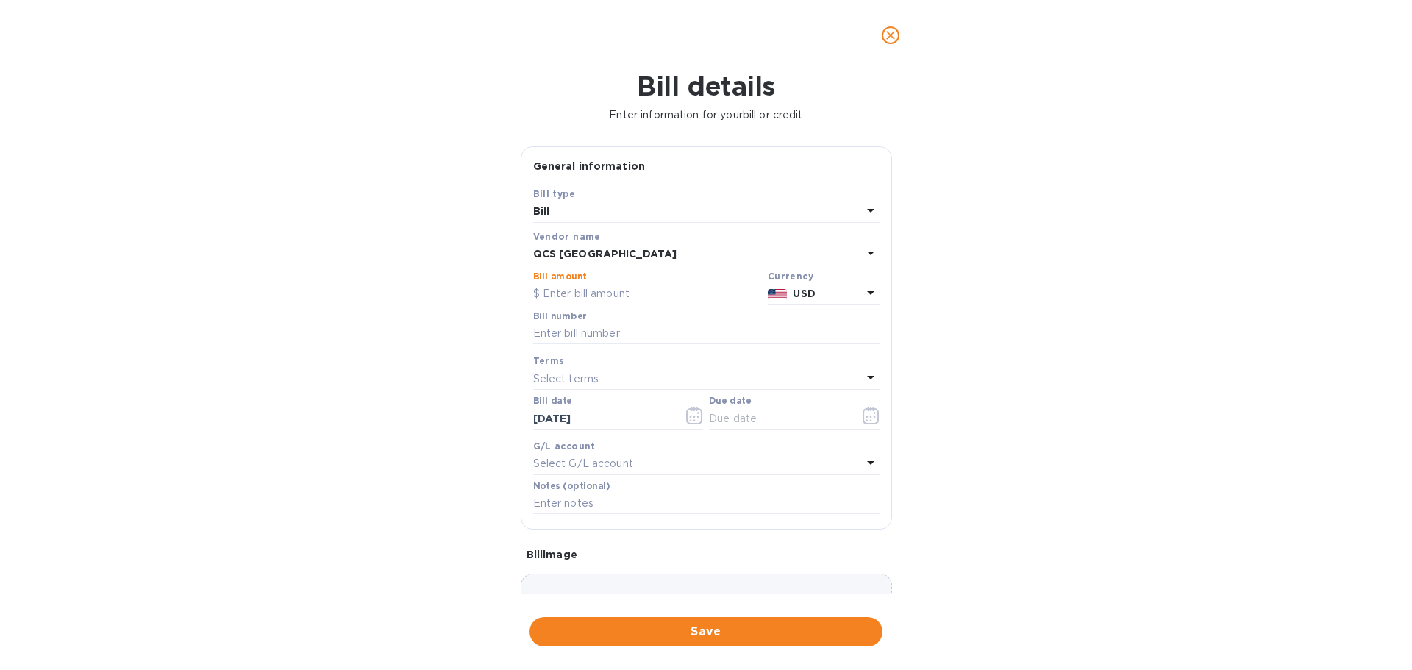
click at [633, 293] on input "text" at bounding box center [647, 294] width 229 height 22
click at [827, 293] on p "USD" at bounding box center [827, 293] width 68 height 15
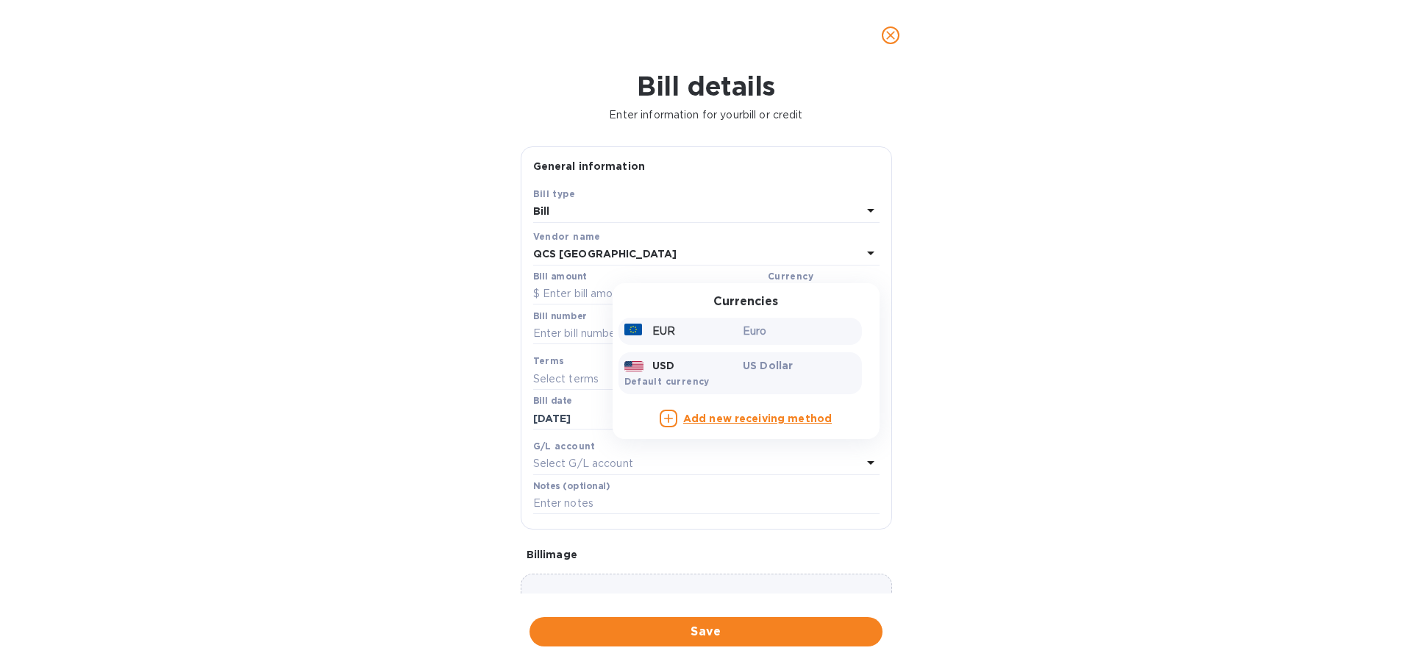
click at [764, 330] on p "Euro" at bounding box center [799, 330] width 113 height 15
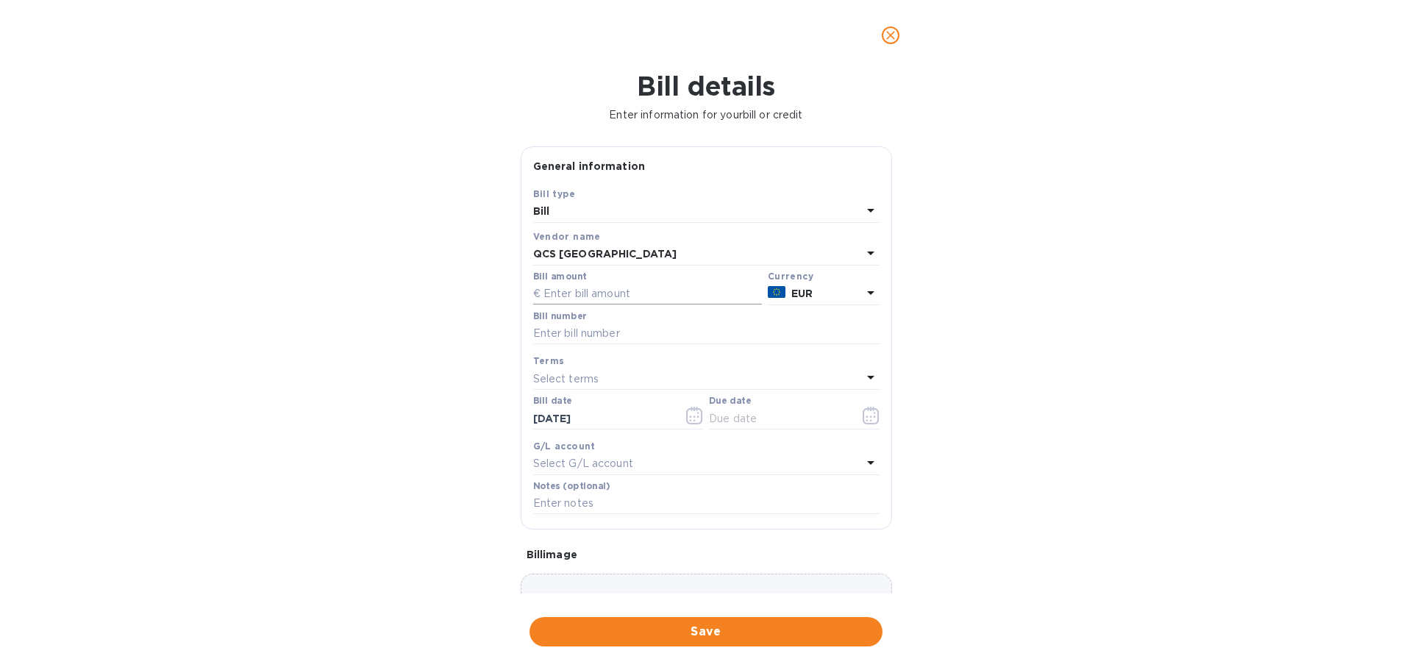
click at [606, 296] on input "text" at bounding box center [647, 294] width 229 height 22
type input "468.82"
type input "420112501458"
type input "[DATE]"
click at [621, 501] on input "text" at bounding box center [706, 504] width 346 height 22
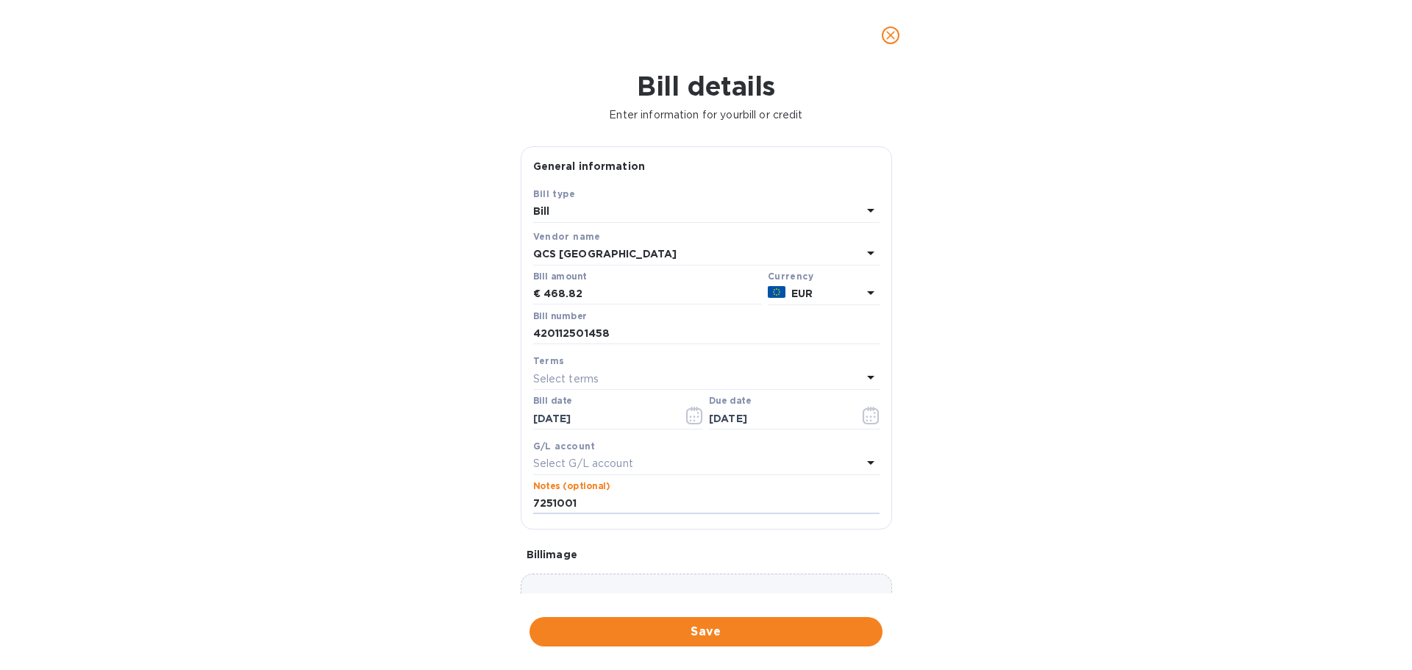
type input "7251001"
click at [807, 624] on span "Save" at bounding box center [705, 632] width 329 height 18
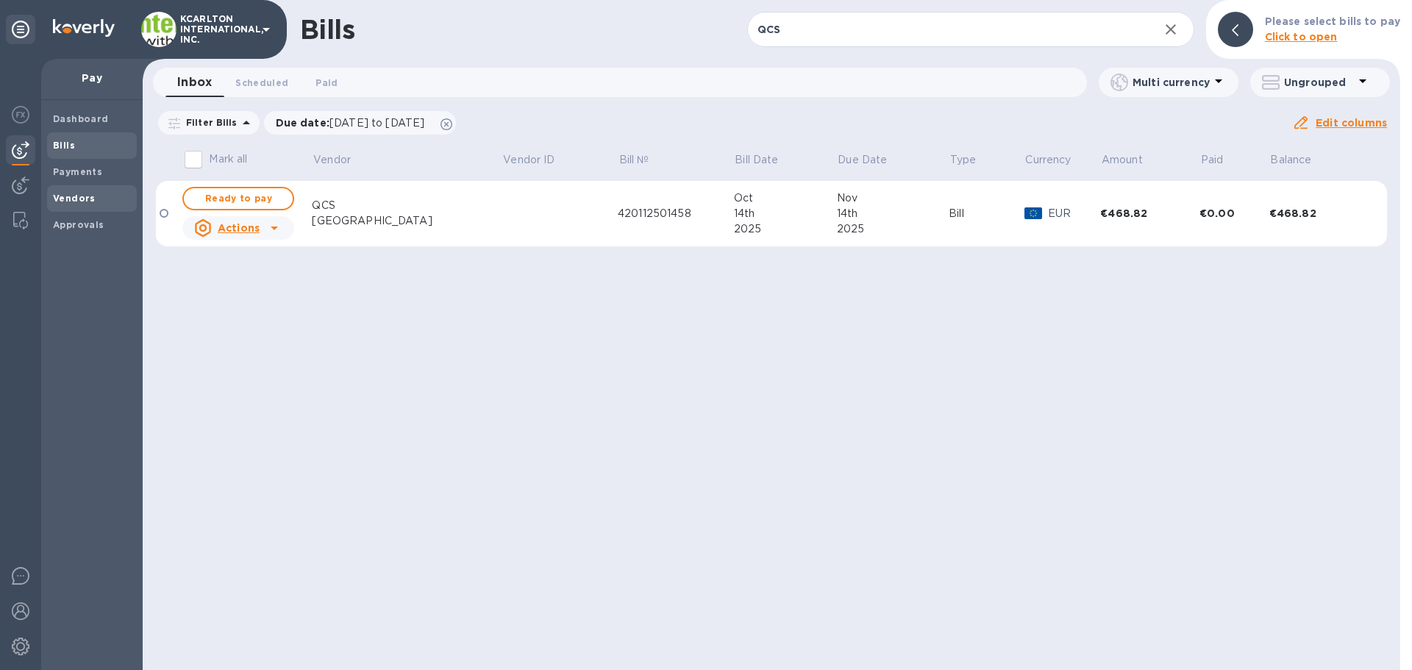
click at [82, 196] on b "Vendors" at bounding box center [74, 198] width 43 height 11
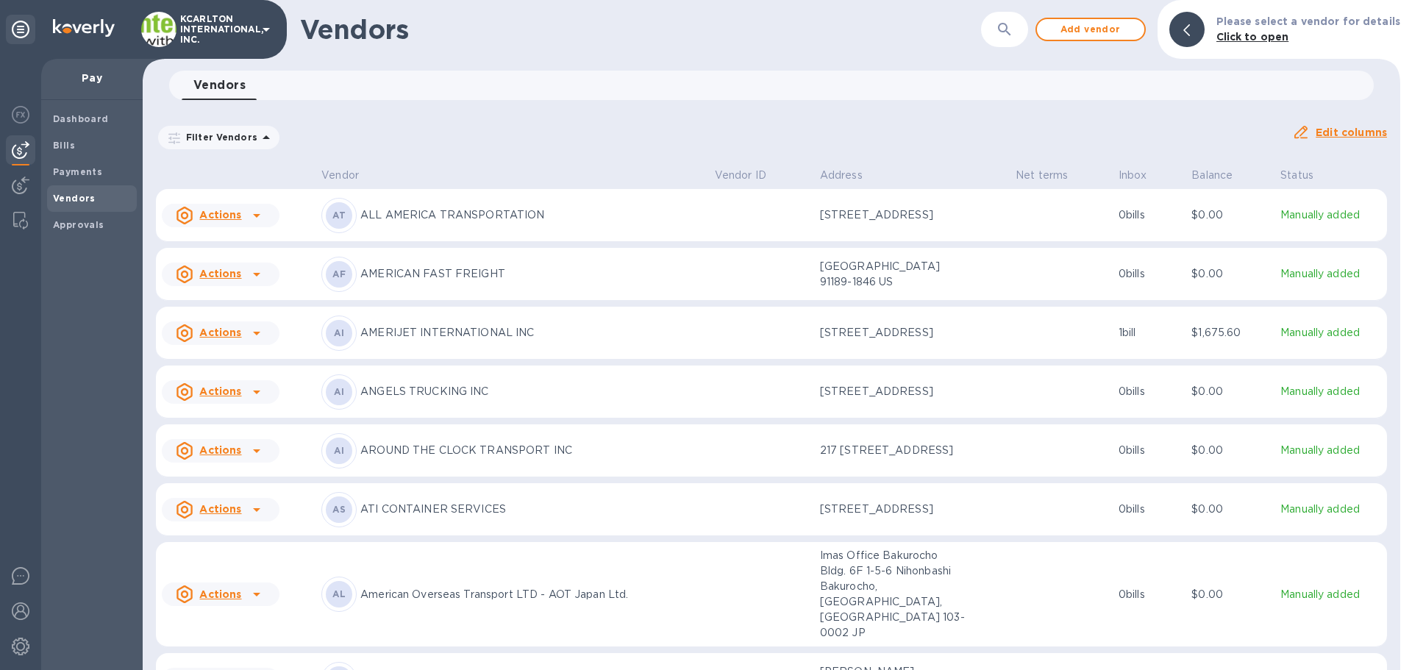
click at [1012, 32] on icon "button" at bounding box center [1004, 30] width 18 height 18
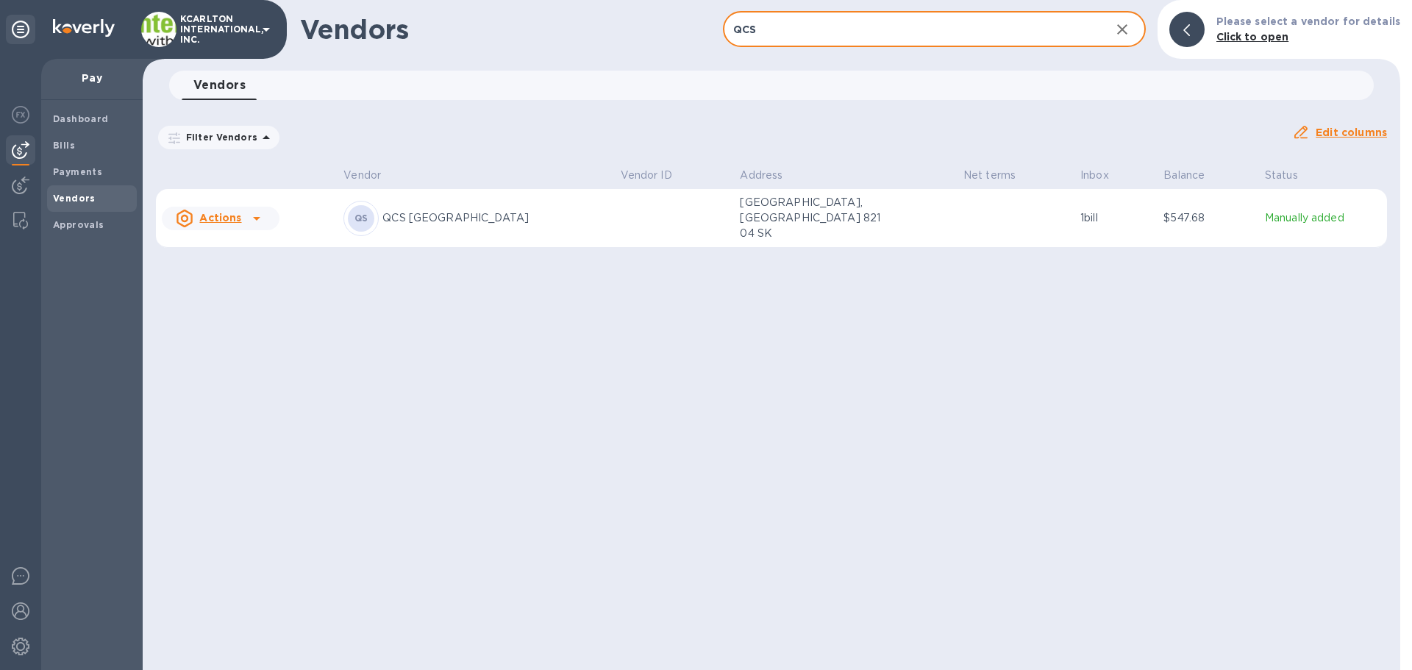
type input "QCS"
click at [615, 225] on td at bounding box center [675, 218] width 120 height 59
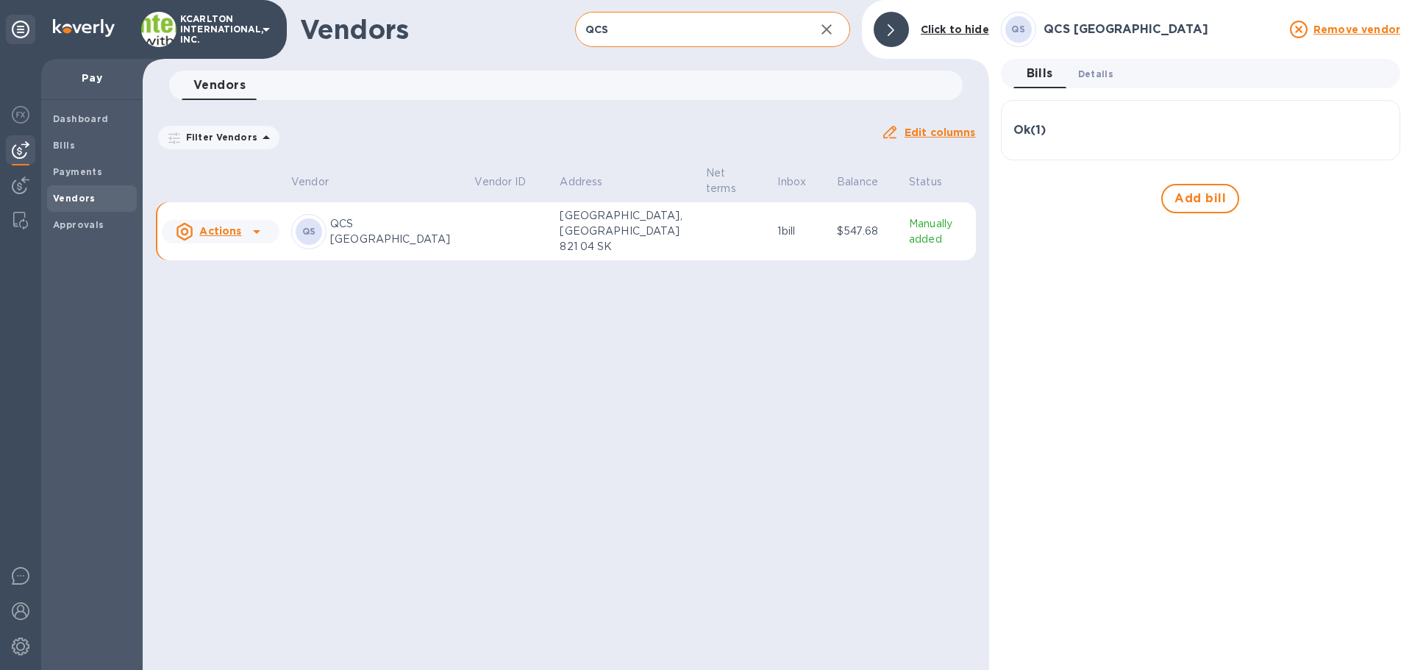
click at [1095, 76] on span "Details 0" at bounding box center [1095, 73] width 35 height 15
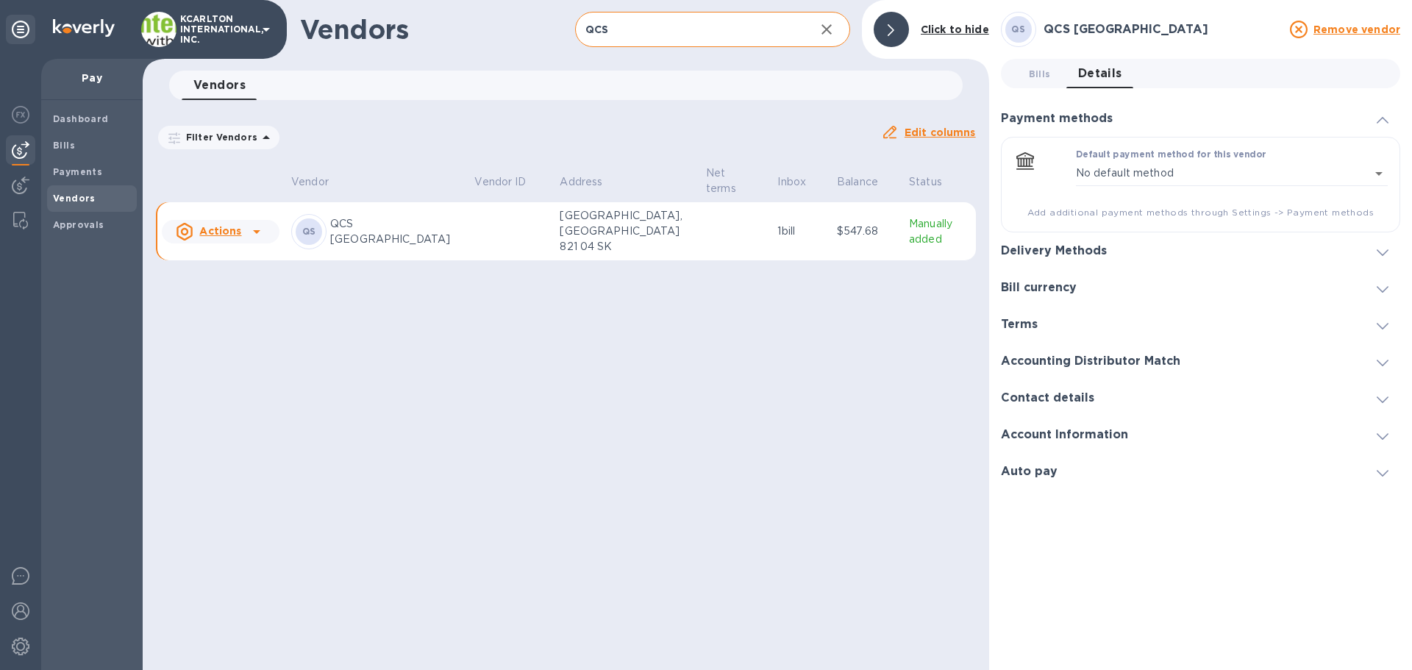
click at [1061, 279] on div "Bill currency" at bounding box center [1200, 287] width 399 height 37
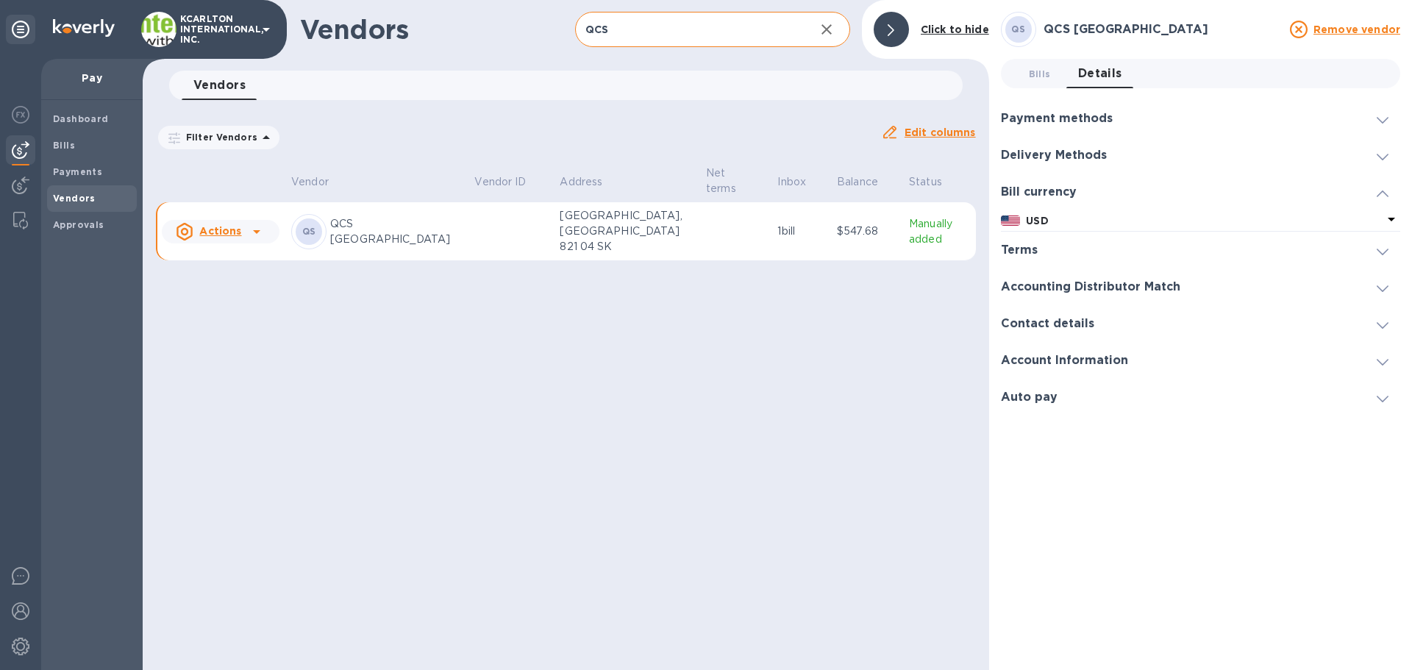
click at [1040, 223] on b "USD" at bounding box center [1037, 221] width 22 height 12
click at [1053, 261] on div "EUR" at bounding box center [1101, 270] width 185 height 21
click at [83, 115] on b "Dashboard" at bounding box center [81, 118] width 56 height 11
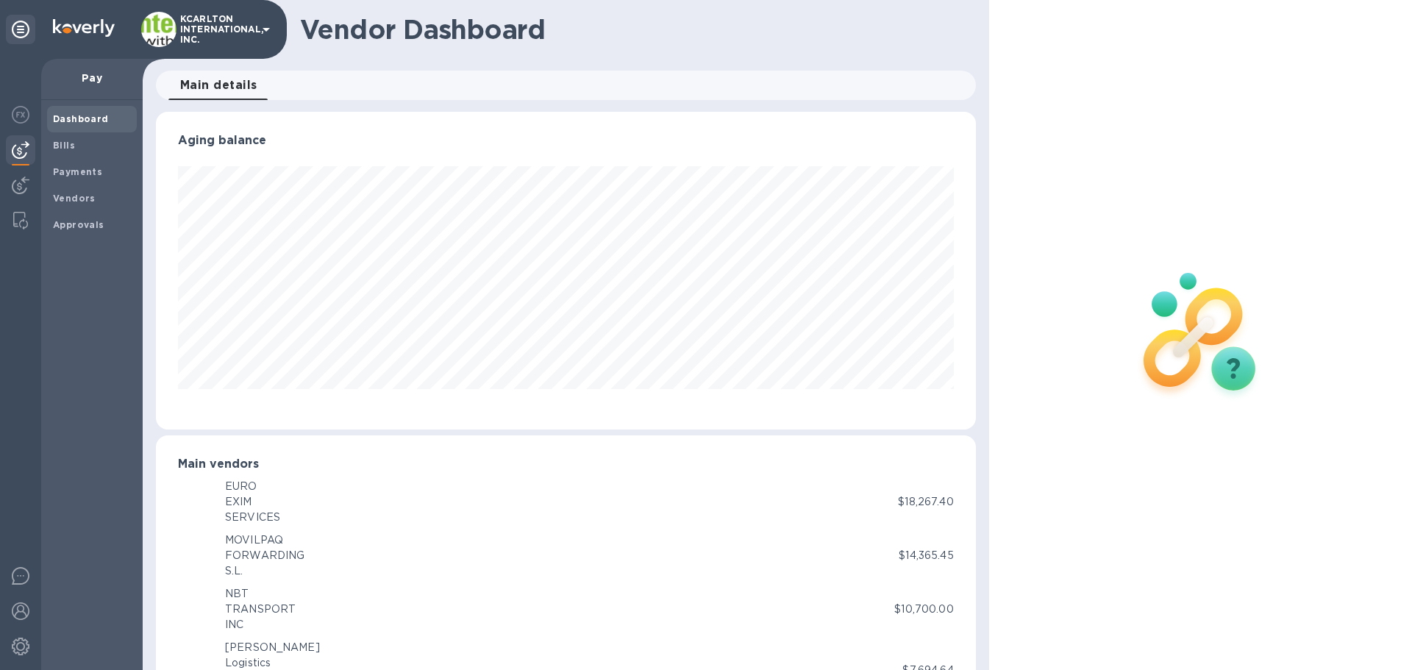
scroll to position [734907, 734411]
